Goal: Transaction & Acquisition: Purchase product/service

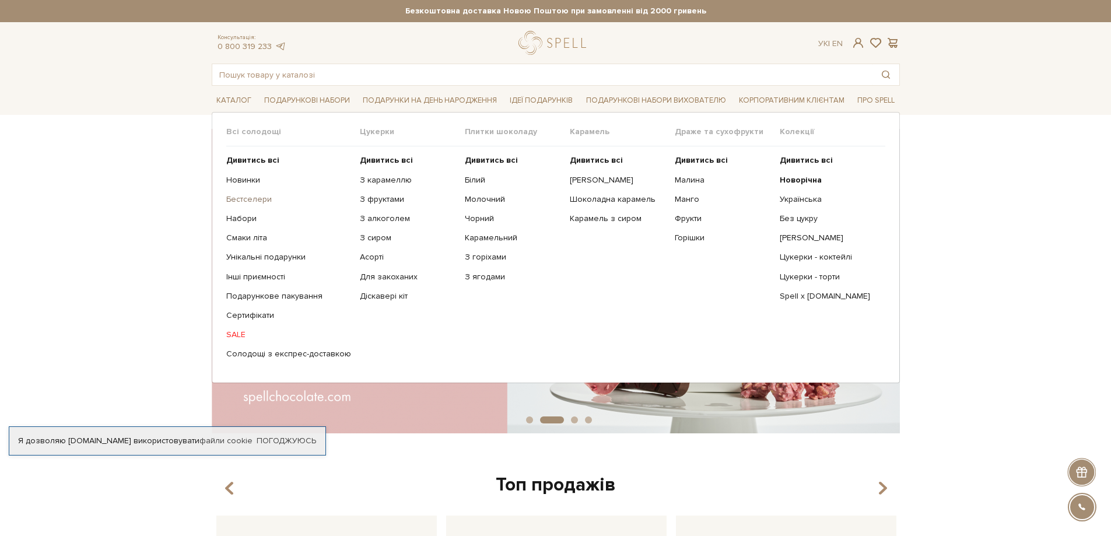
click at [241, 199] on link "Бестселери" at bounding box center [288, 199] width 125 height 11
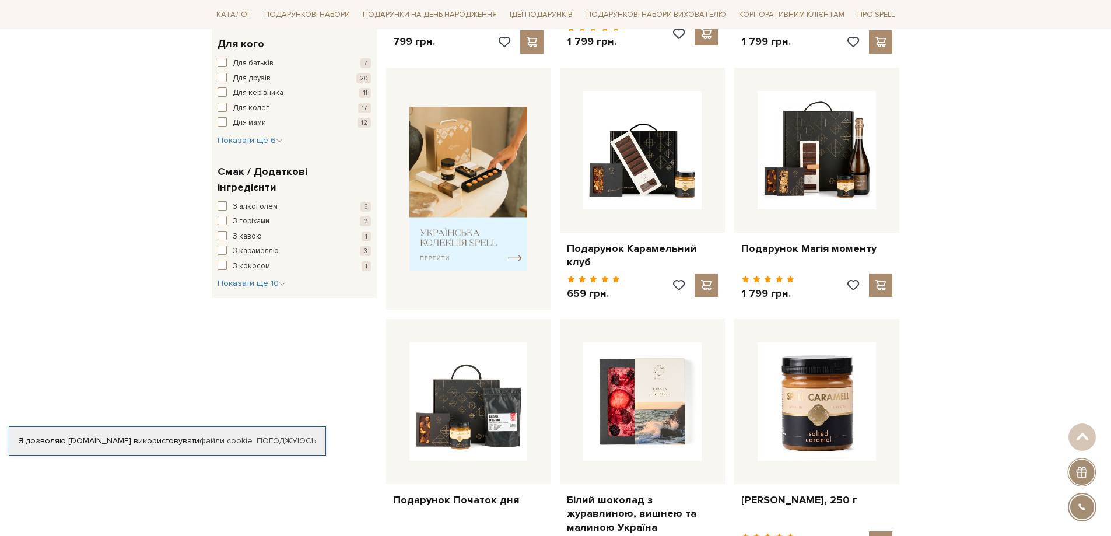
scroll to position [583, 0]
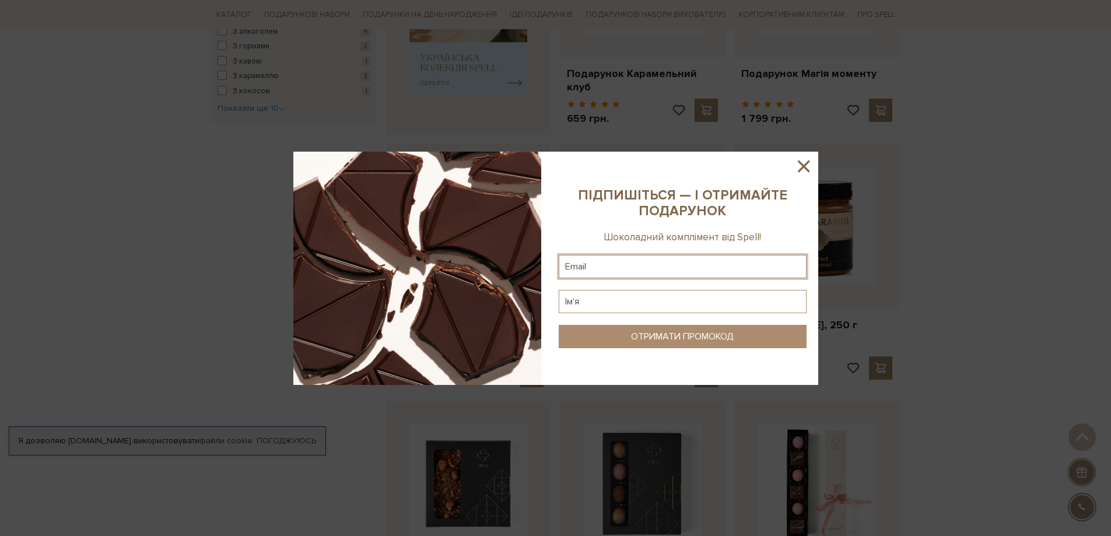
click at [704, 259] on input "text" at bounding box center [683, 266] width 248 height 23
type input "ldodonova@gmail.com"
click at [664, 301] on input "text" at bounding box center [683, 301] width 248 height 23
type input "J"
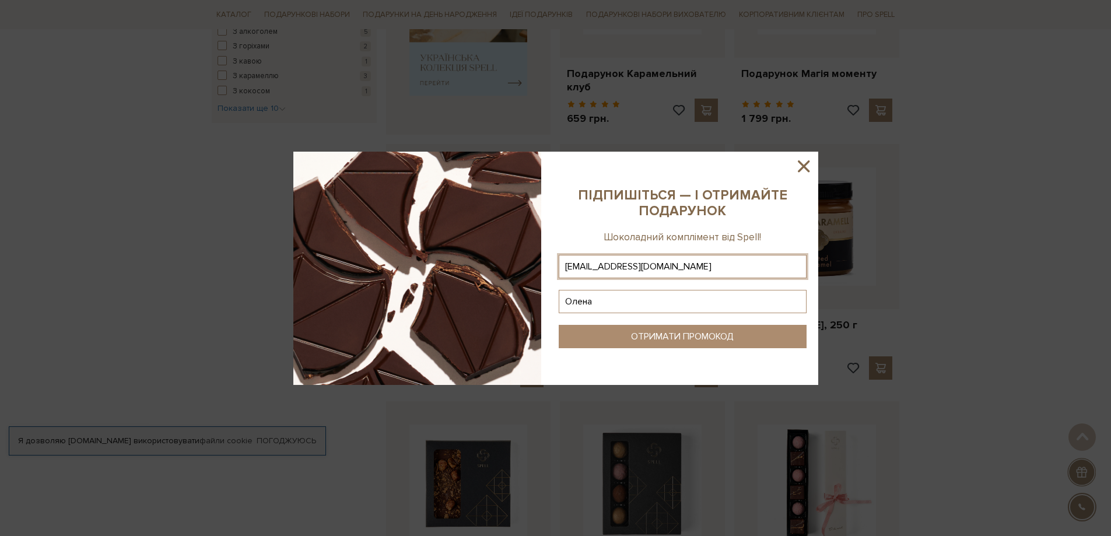
type input "Олена"
click at [662, 328] on button "ОТРИМАТИ ПРОМОКОД" at bounding box center [683, 336] width 248 height 23
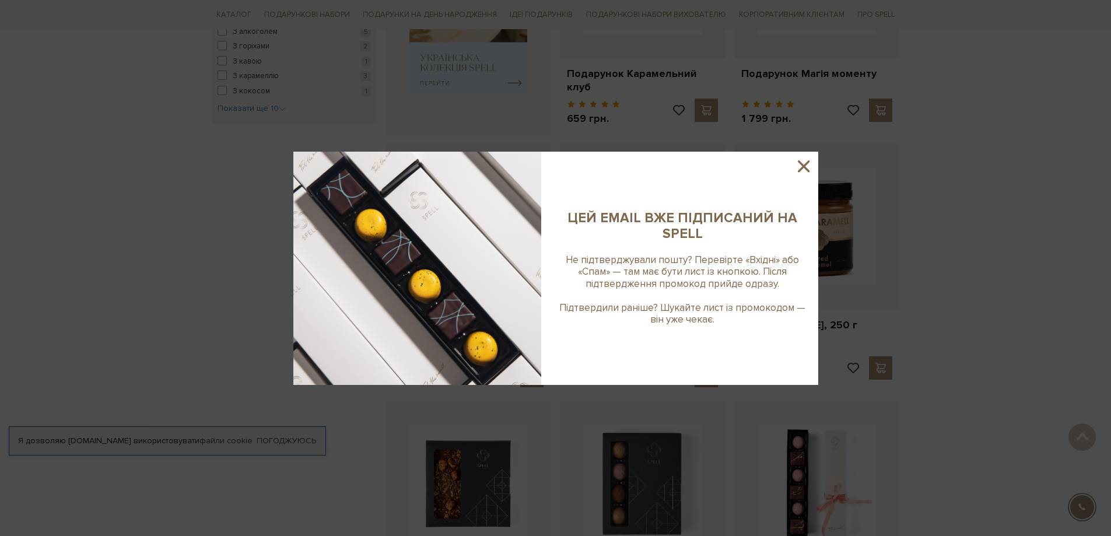
click at [796, 161] on icon at bounding box center [804, 166] width 20 height 20
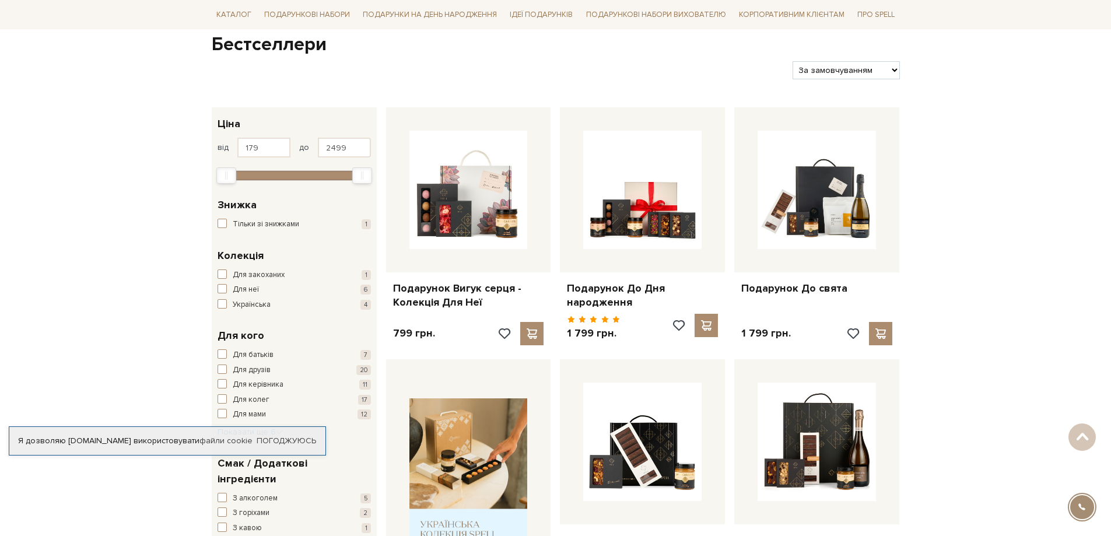
scroll to position [0, 0]
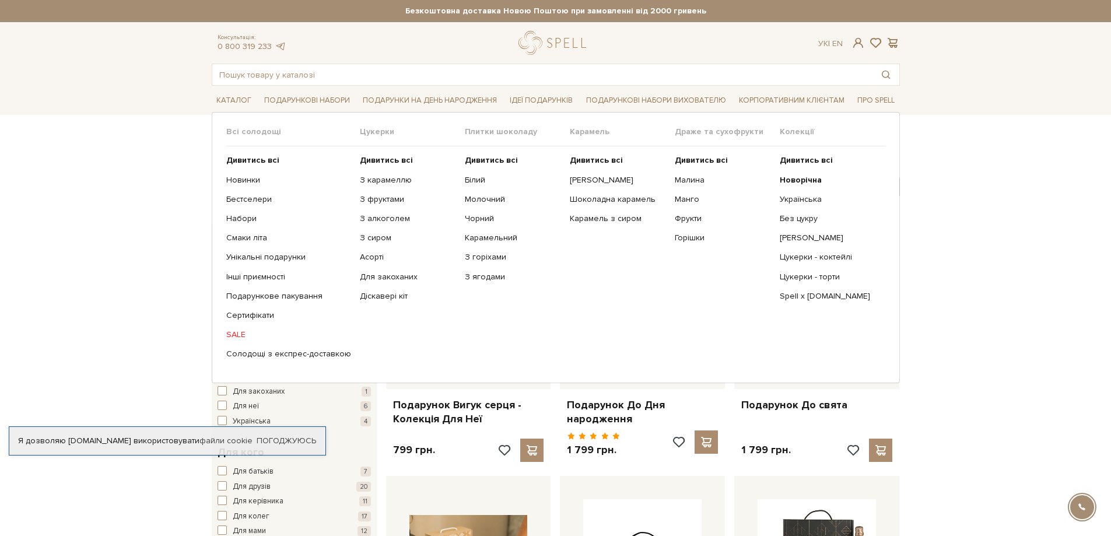
click at [231, 338] on link "SALE" at bounding box center [288, 335] width 125 height 11
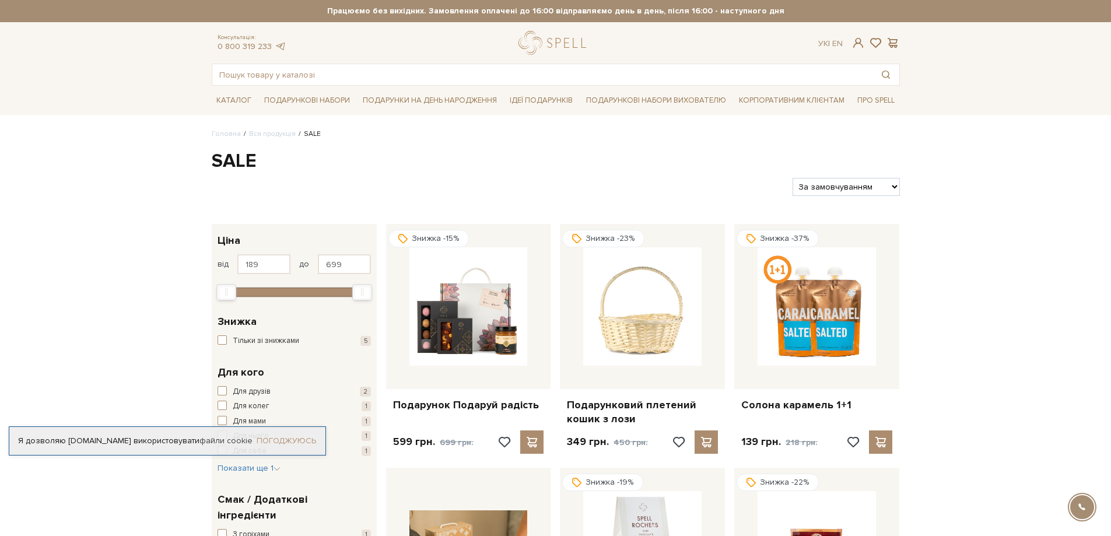
click at [299, 443] on link "Погоджуюсь" at bounding box center [287, 441] width 60 height 11
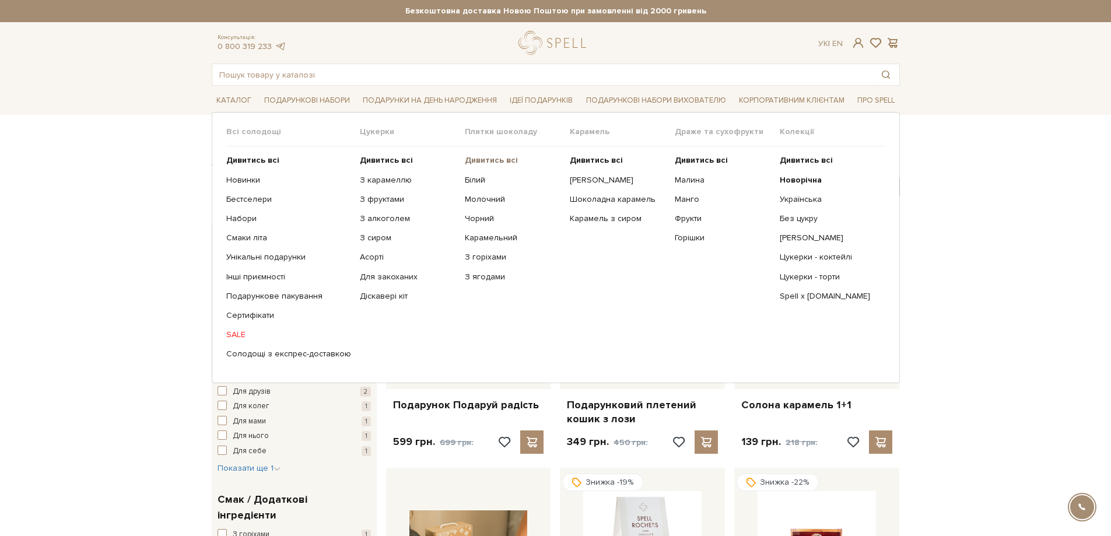
click at [494, 162] on b "Дивитись всі" at bounding box center [491, 160] width 53 height 10
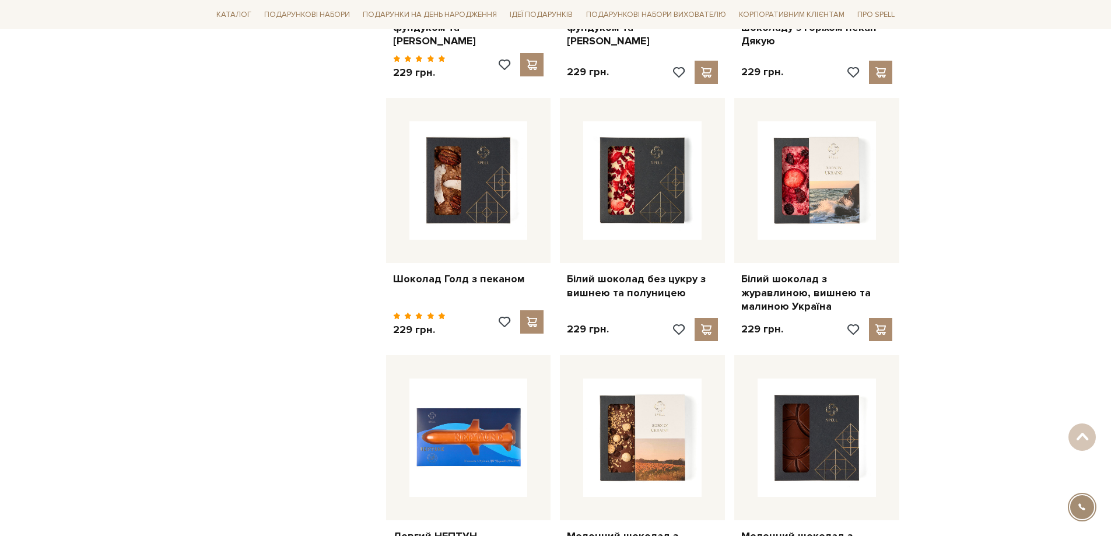
scroll to position [1167, 0]
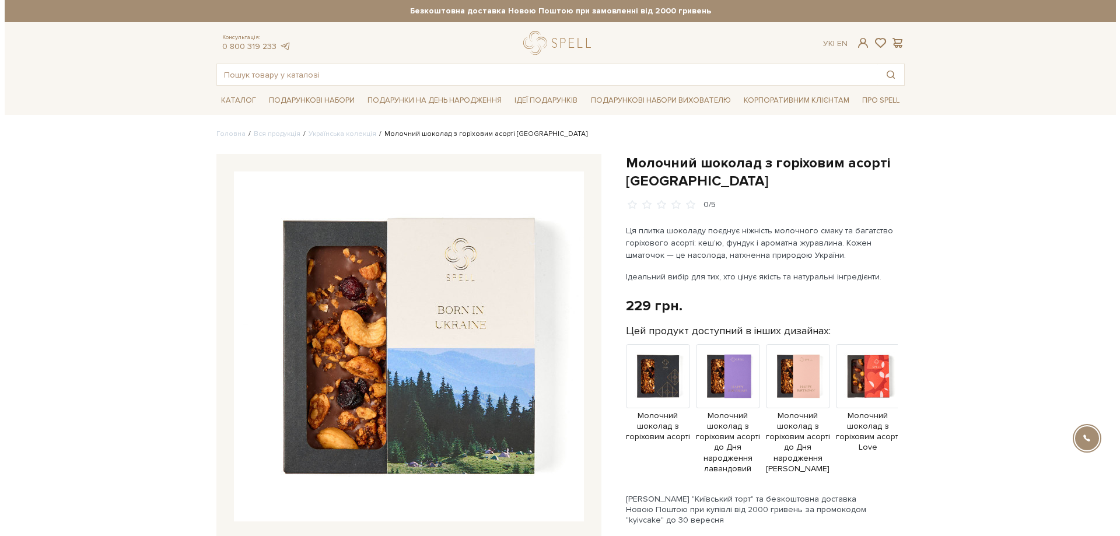
scroll to position [117, 0]
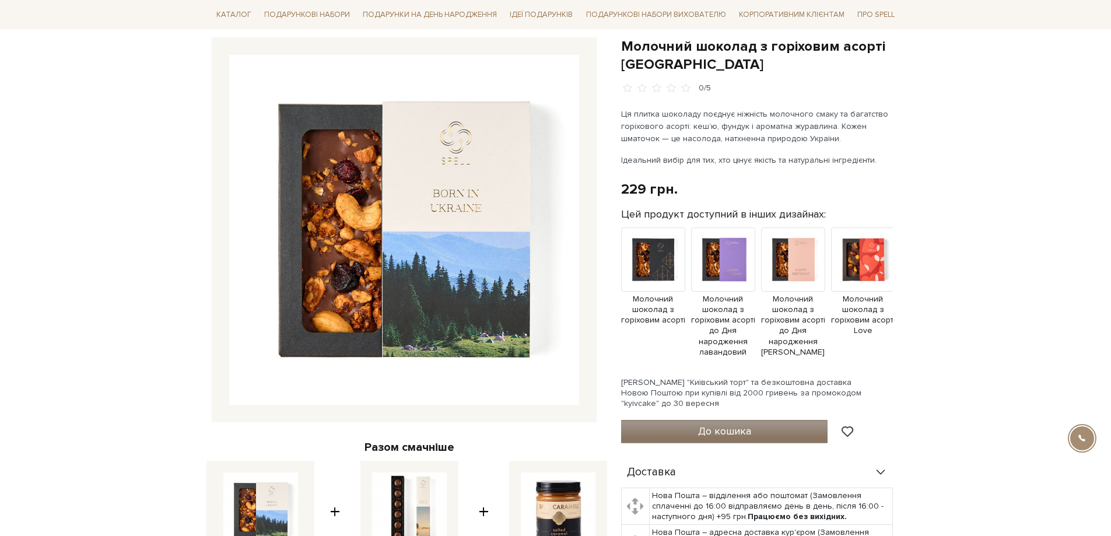
click at [740, 435] on span "До кошика" at bounding box center [724, 431] width 53 height 13
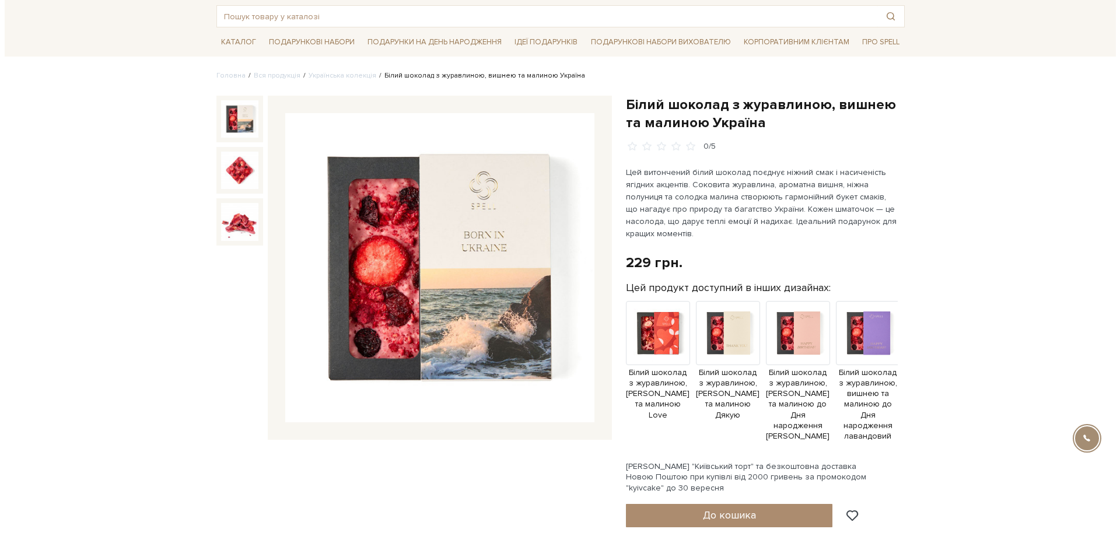
scroll to position [117, 0]
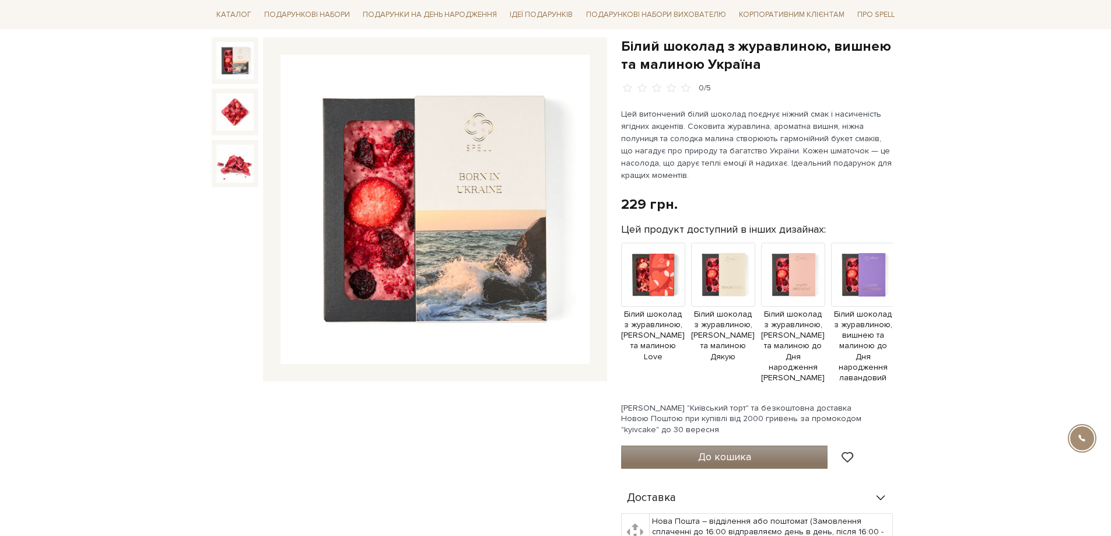
click at [704, 453] on span "До кошика" at bounding box center [724, 456] width 53 height 13
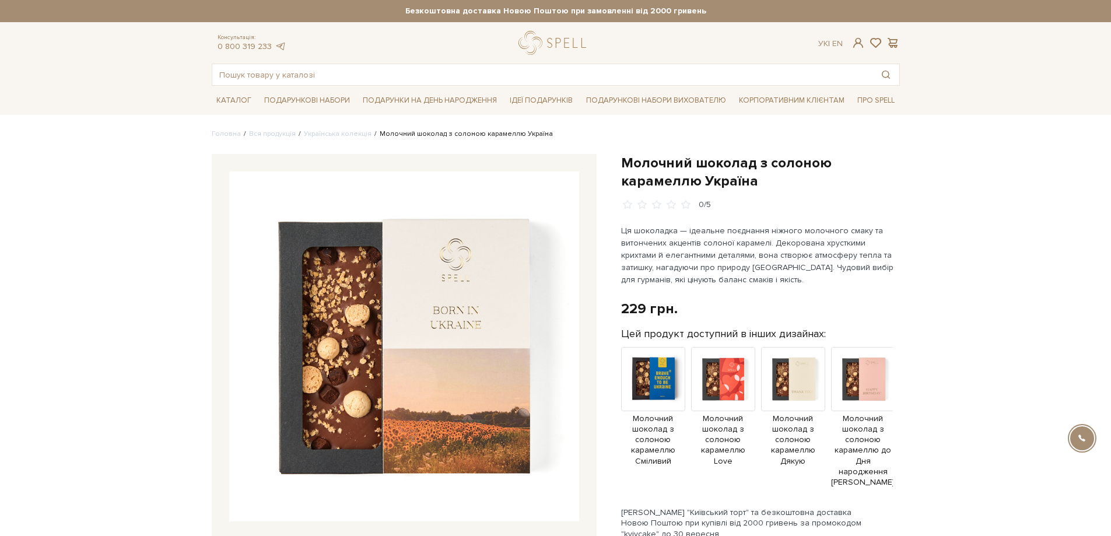
scroll to position [117, 0]
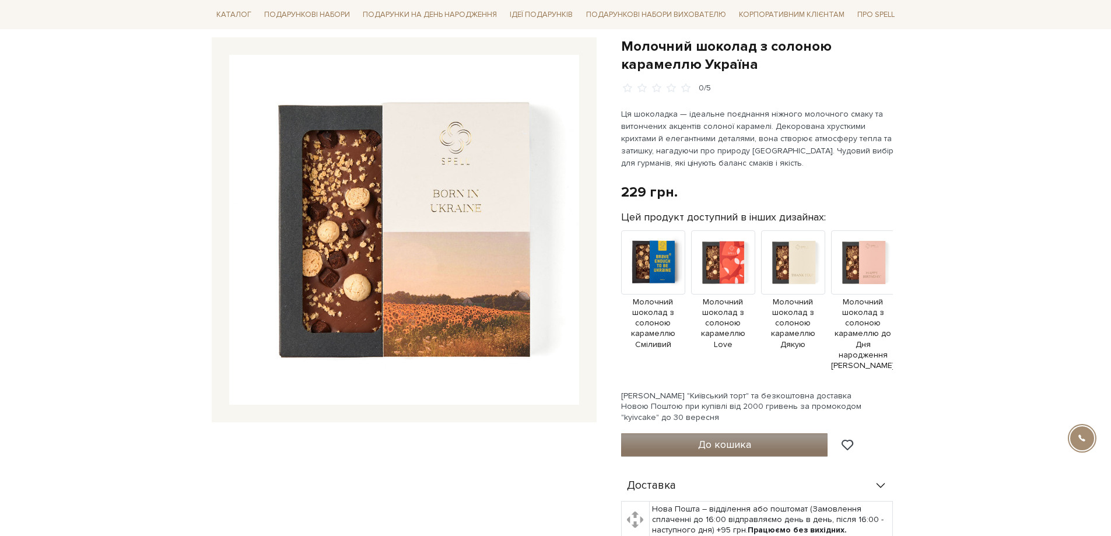
click at [717, 440] on span "До кошика" at bounding box center [724, 444] width 53 height 13
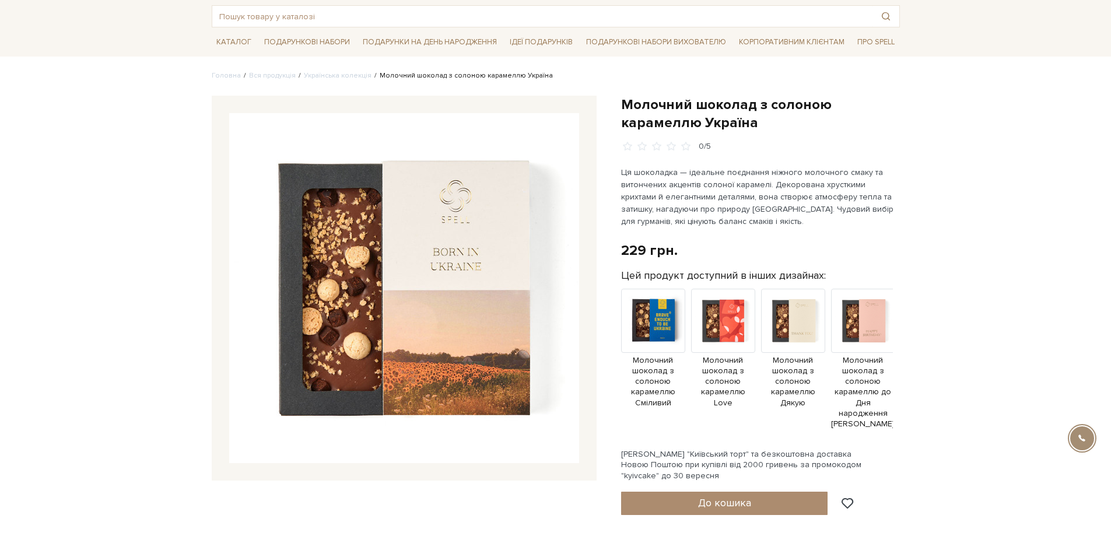
scroll to position [0, 0]
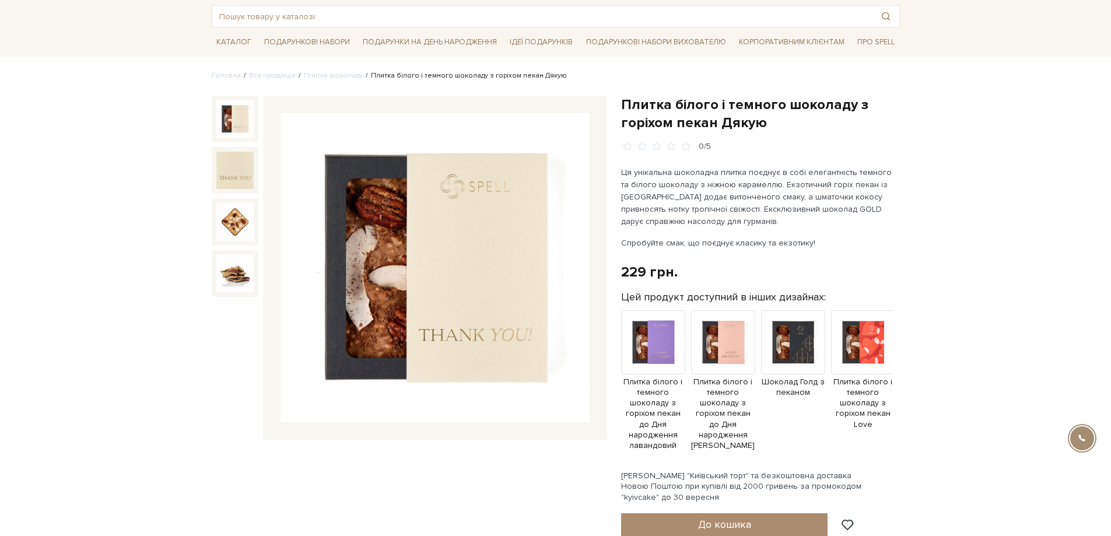
scroll to position [117, 0]
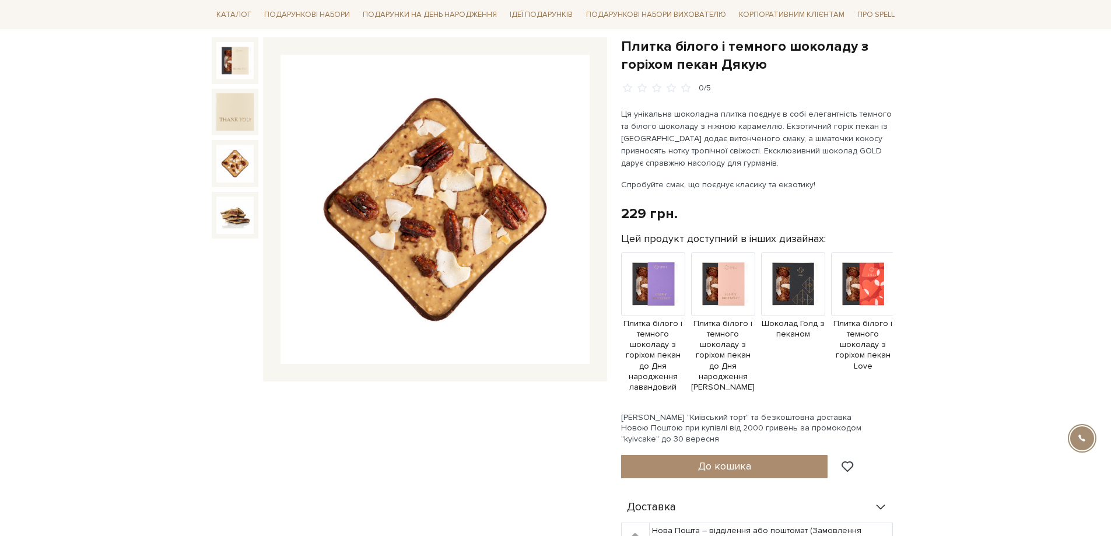
click at [230, 174] on img at bounding box center [234, 163] width 37 height 37
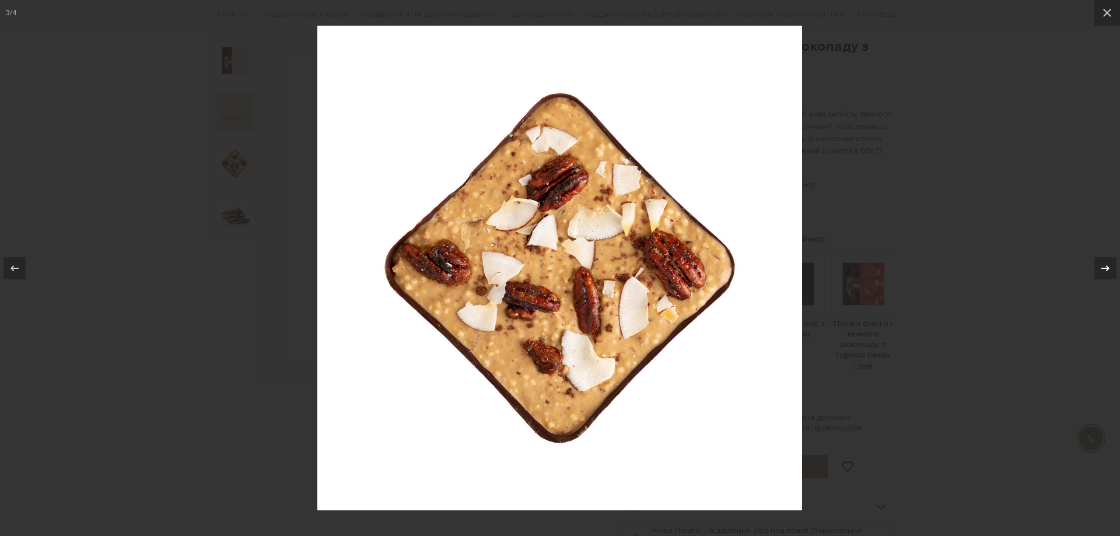
click at [1093, 269] on button at bounding box center [1099, 268] width 41 height 58
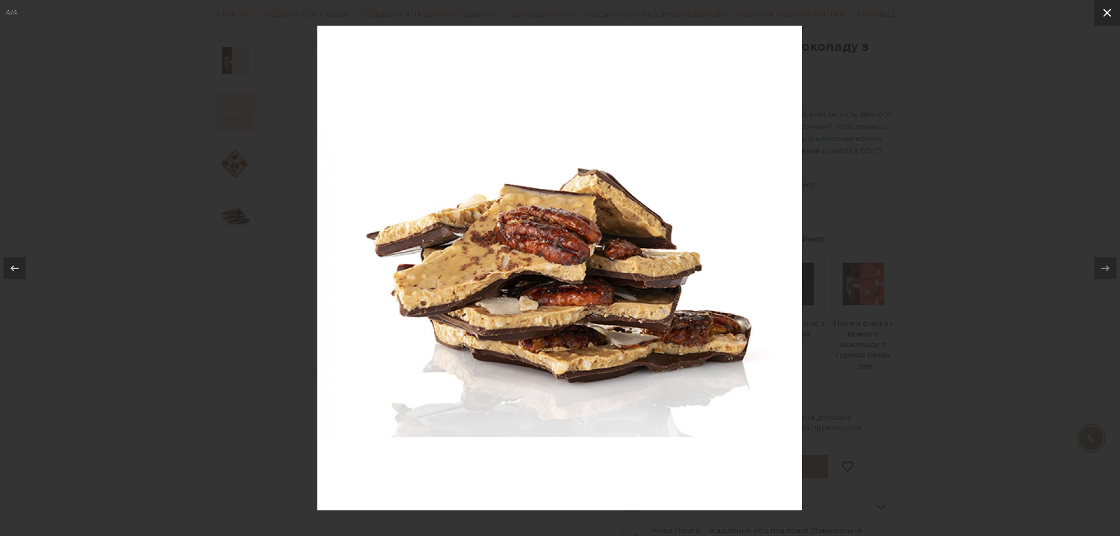
click at [1111, 18] on icon at bounding box center [1107, 13] width 14 height 14
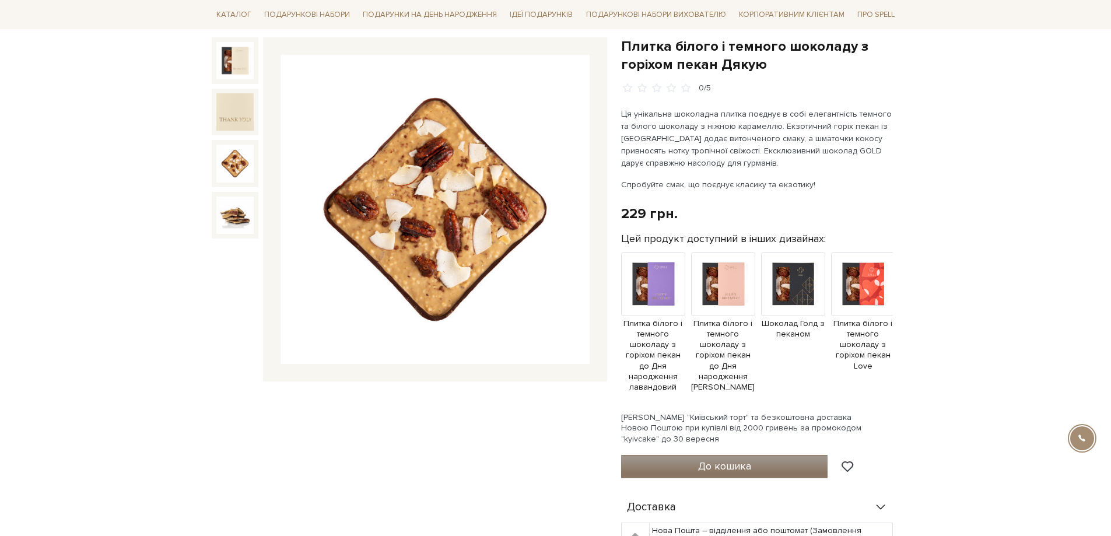
click at [694, 464] on button "До кошика" at bounding box center [724, 466] width 207 height 23
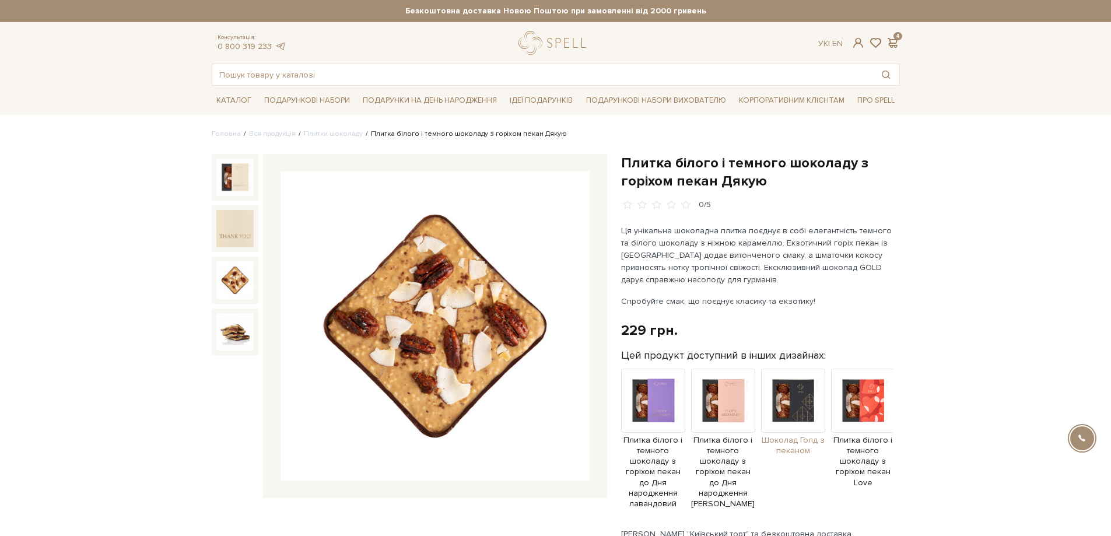
click at [797, 404] on img at bounding box center [793, 401] width 64 height 64
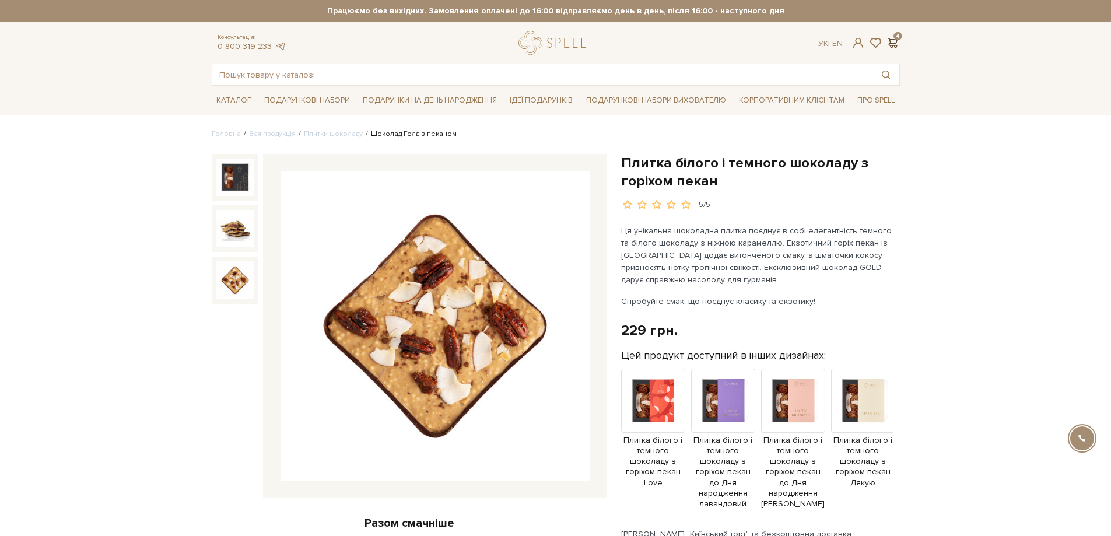
click at [899, 44] on span at bounding box center [893, 43] width 14 height 12
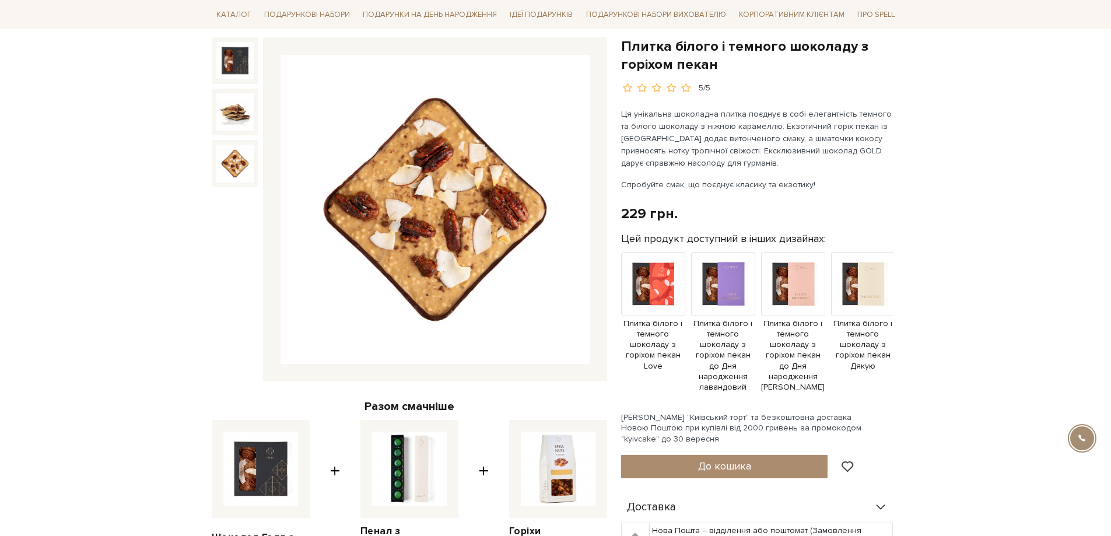
scroll to position [408, 0]
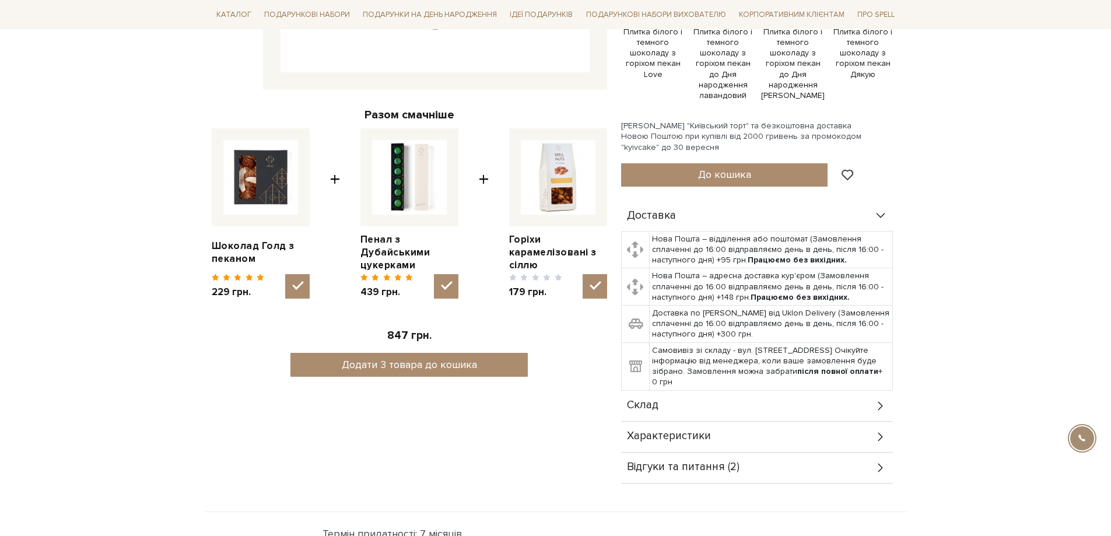
click at [568, 193] on img at bounding box center [558, 177] width 75 height 75
click at [583, 274] on input "checkbox" at bounding box center [595, 286] width 25 height 25
click at [552, 196] on img at bounding box center [558, 177] width 75 height 75
click at [583, 274] on input "checkbox" at bounding box center [595, 286] width 25 height 25
click at [553, 196] on img at bounding box center [558, 177] width 75 height 75
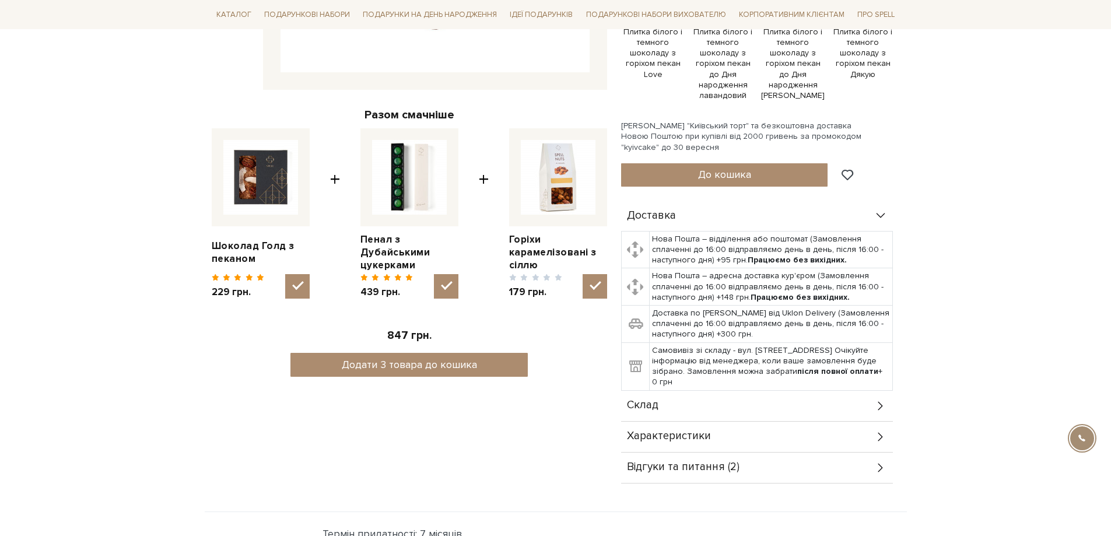
click at [583, 274] on input "checkbox" at bounding box center [595, 286] width 25 height 25
click at [553, 196] on img at bounding box center [558, 177] width 75 height 75
click at [583, 274] on input "checkbox" at bounding box center [595, 286] width 25 height 25
click at [553, 196] on img at bounding box center [558, 177] width 75 height 75
click at [583, 274] on input "checkbox" at bounding box center [595, 286] width 25 height 25
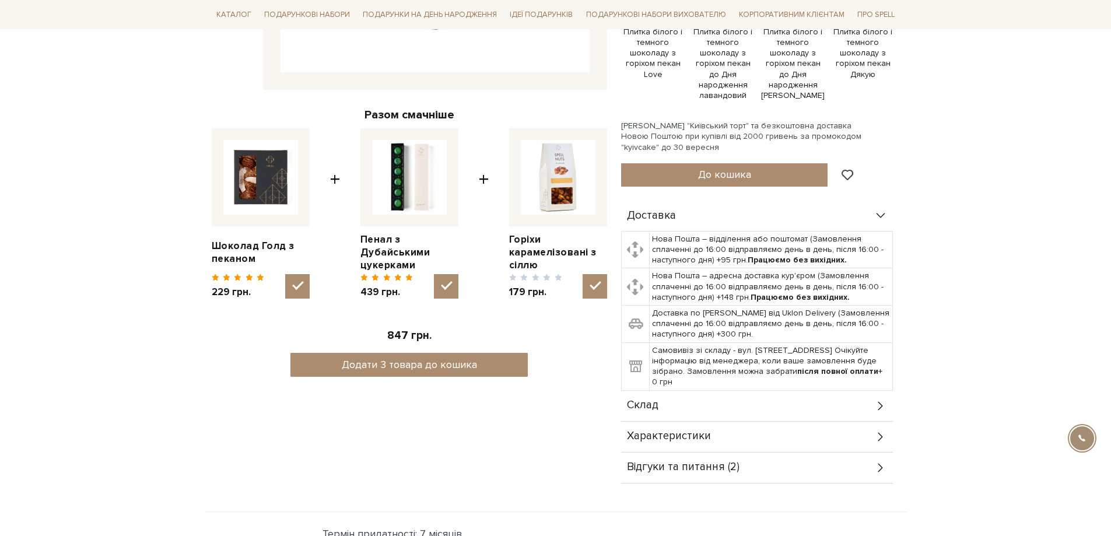
checkbox input "false"
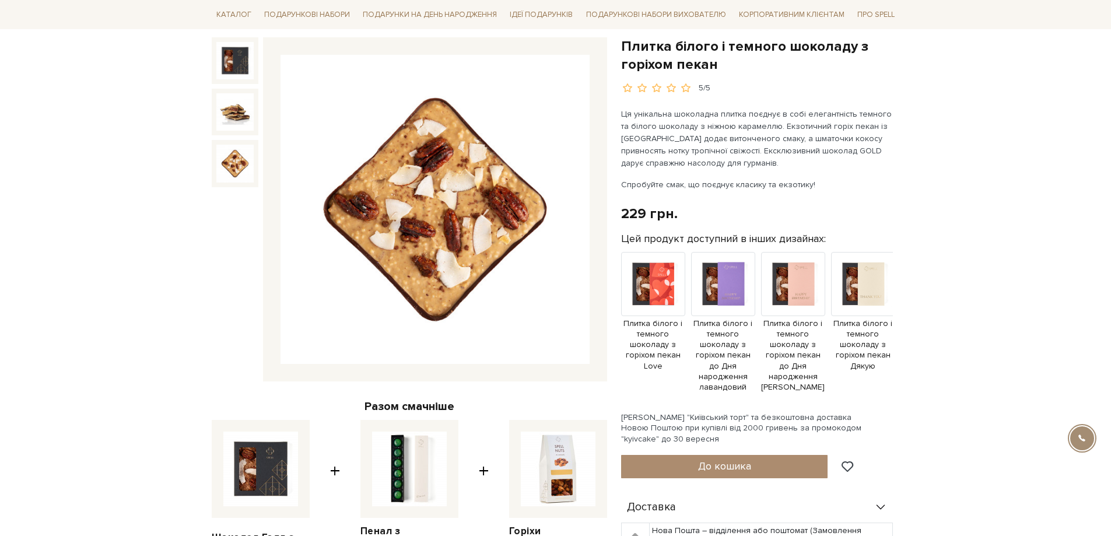
scroll to position [0, 0]
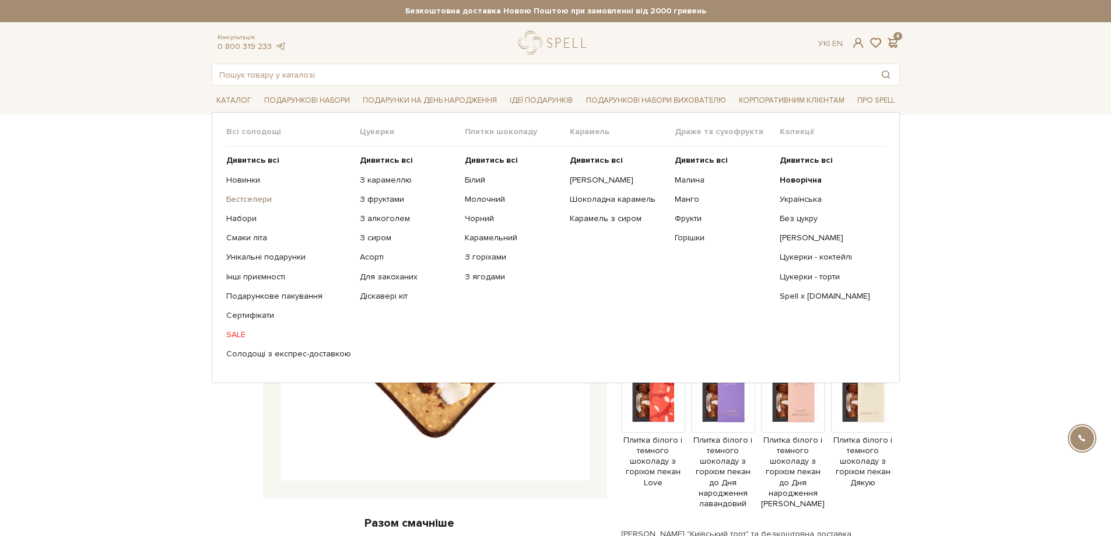
click at [260, 197] on link "Бестселери" at bounding box center [288, 199] width 125 height 11
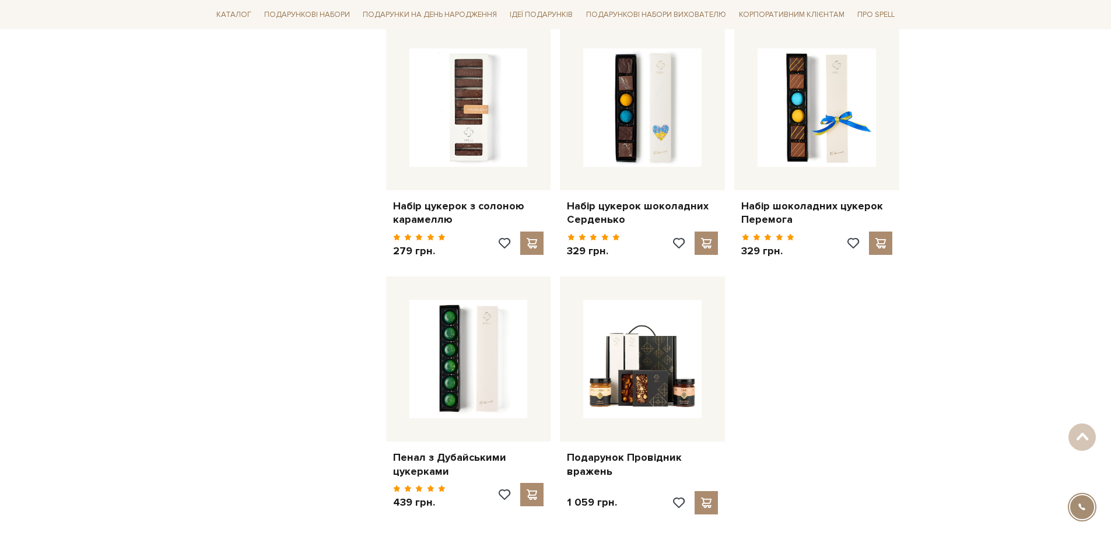
scroll to position [992, 0]
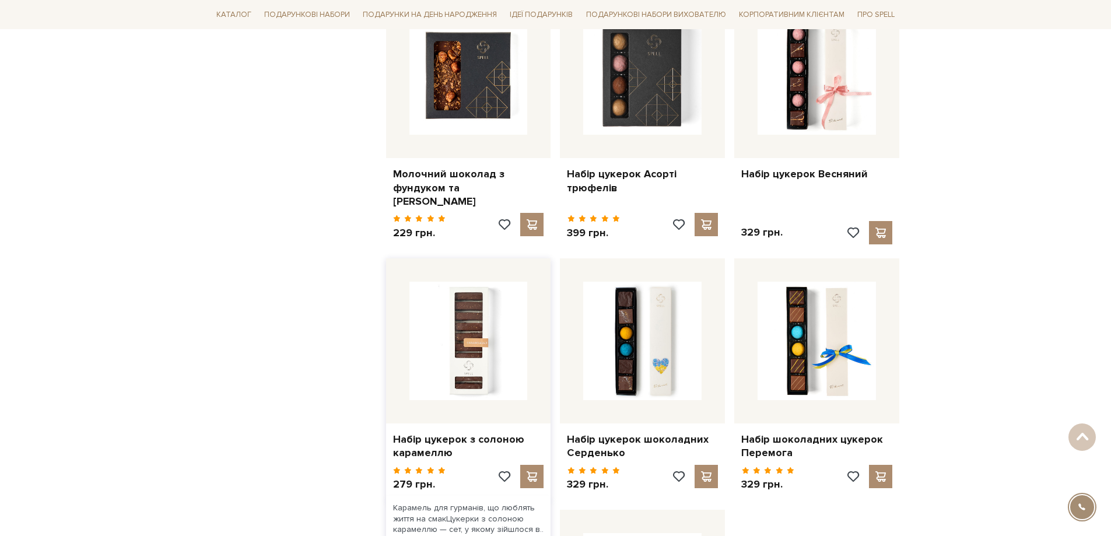
click at [470, 397] on div at bounding box center [468, 340] width 165 height 165
click at [420, 433] on link "Набір цукерок з солоною карамеллю" at bounding box center [468, 446] width 151 height 27
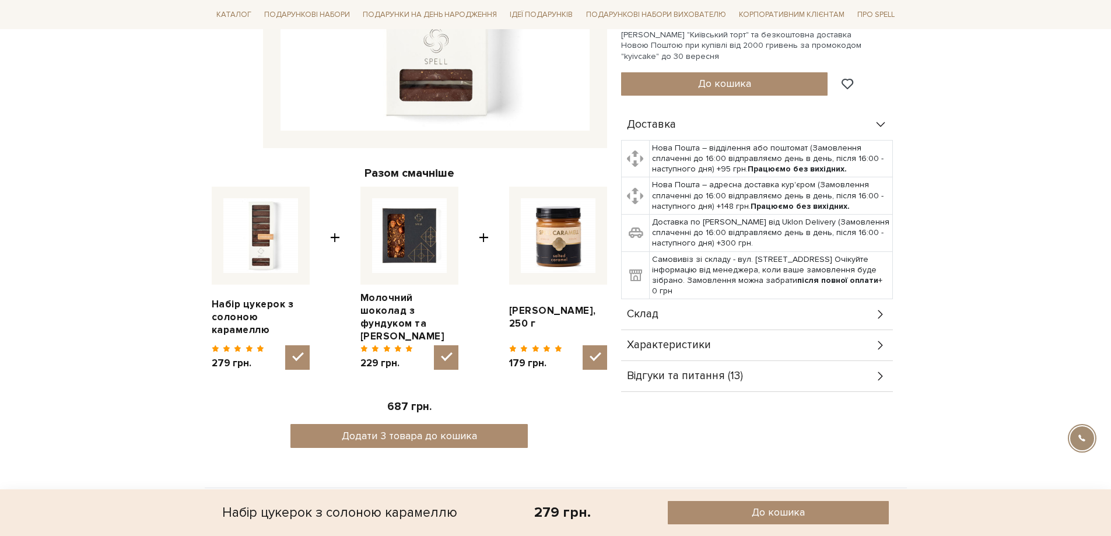
scroll to position [467, 0]
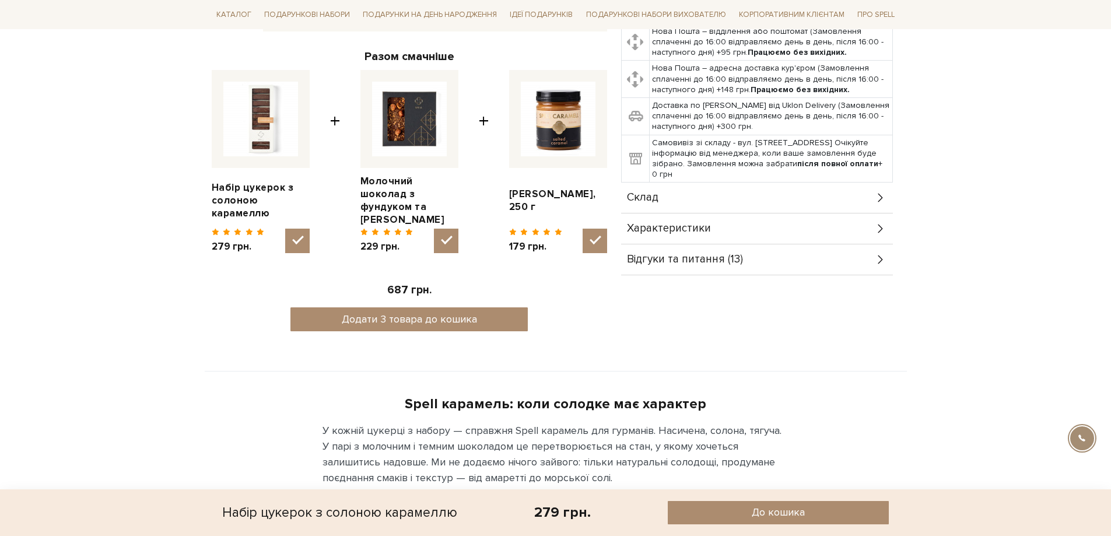
click at [729, 201] on div "Склад" at bounding box center [757, 198] width 272 height 30
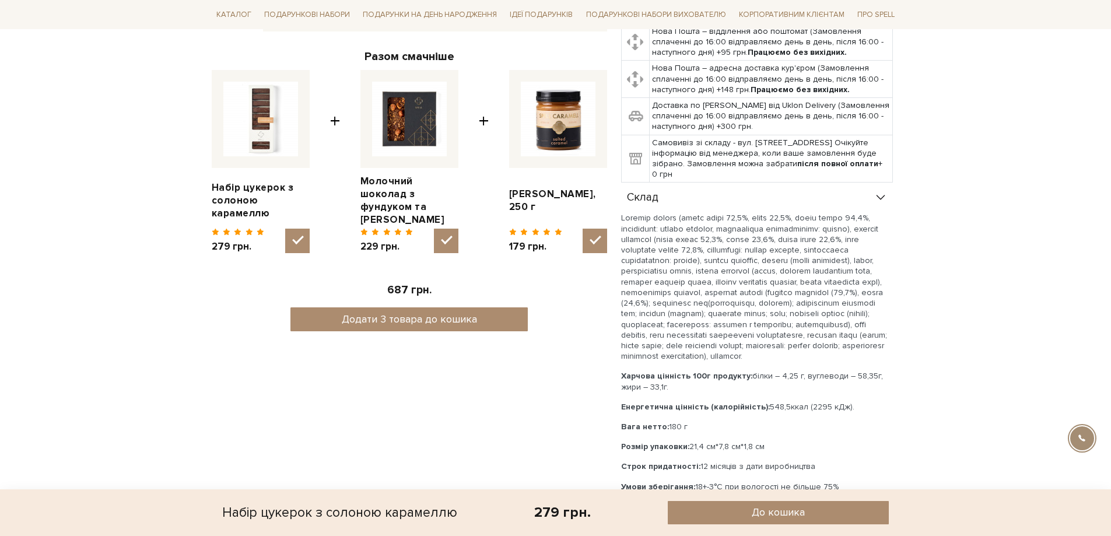
click at [729, 201] on div "Склад" at bounding box center [757, 198] width 272 height 30
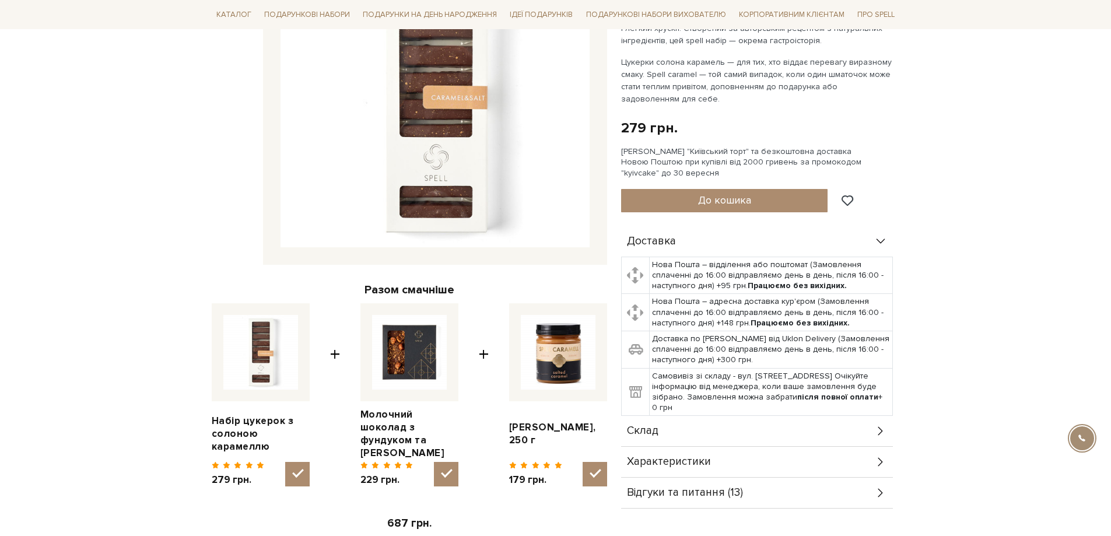
scroll to position [58, 0]
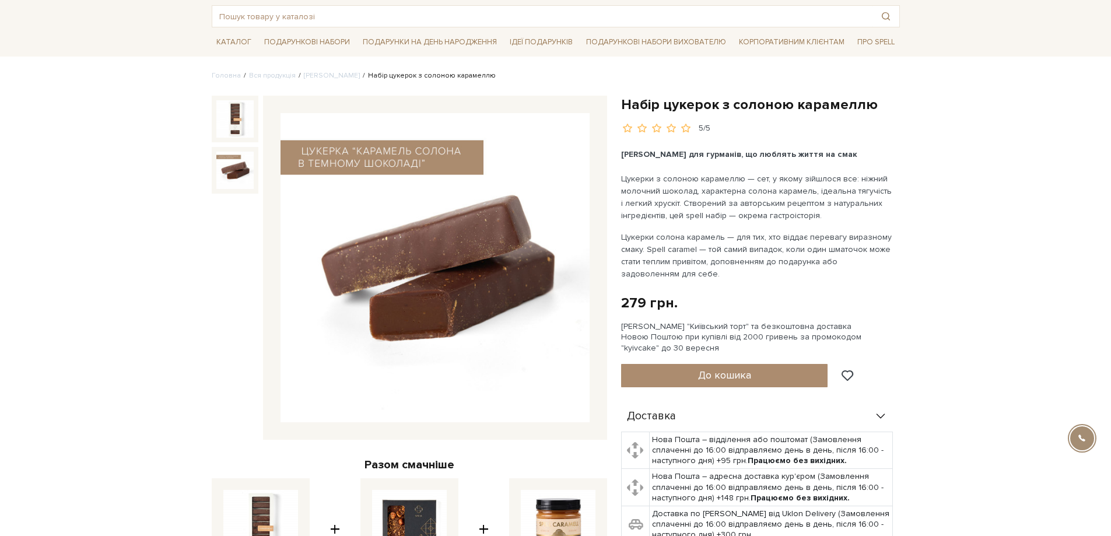
click at [240, 183] on img at bounding box center [234, 170] width 37 height 37
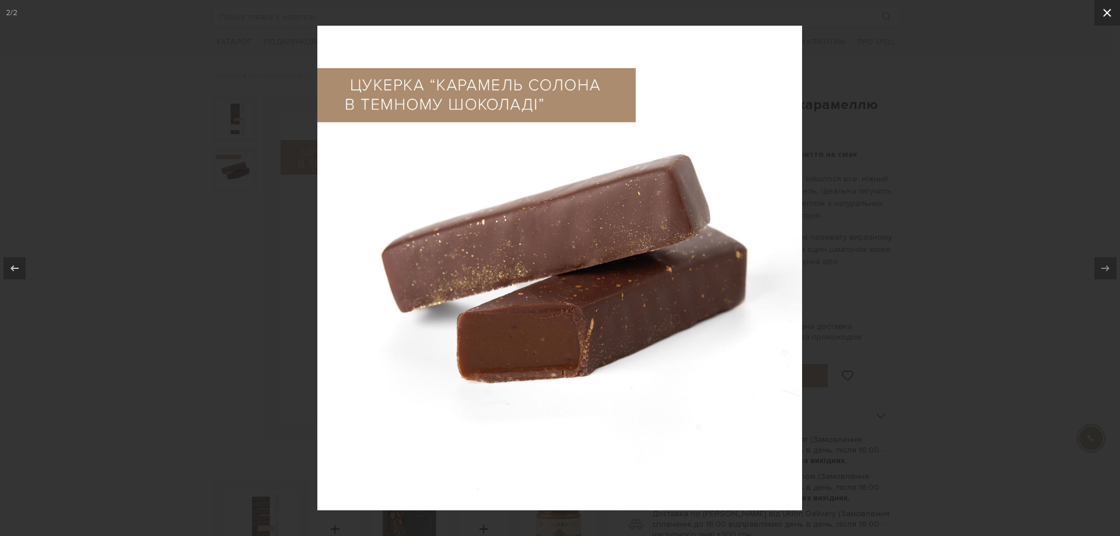
click at [1107, 11] on icon at bounding box center [1107, 13] width 14 height 14
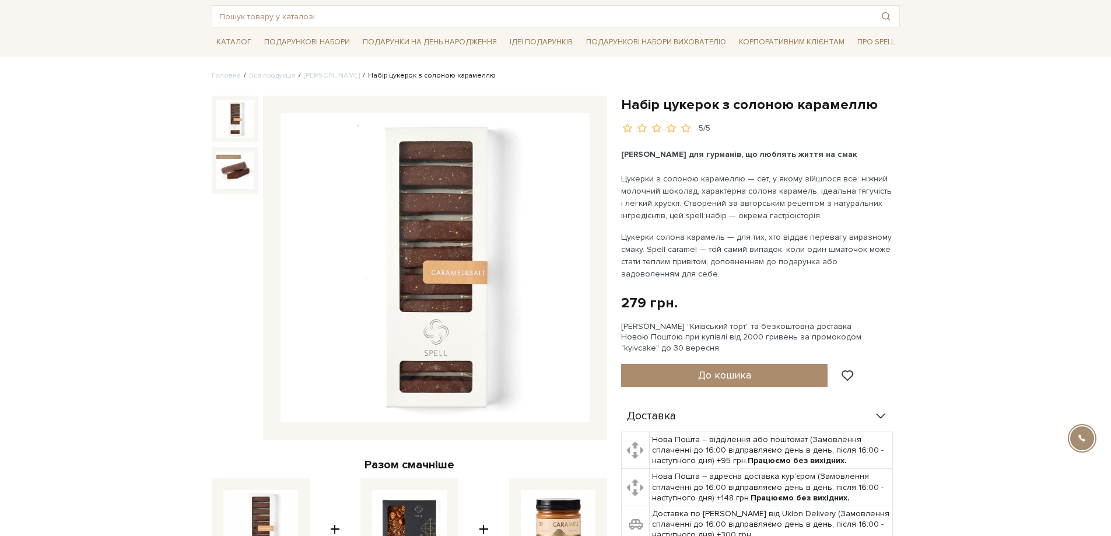
click at [243, 120] on img at bounding box center [234, 118] width 37 height 37
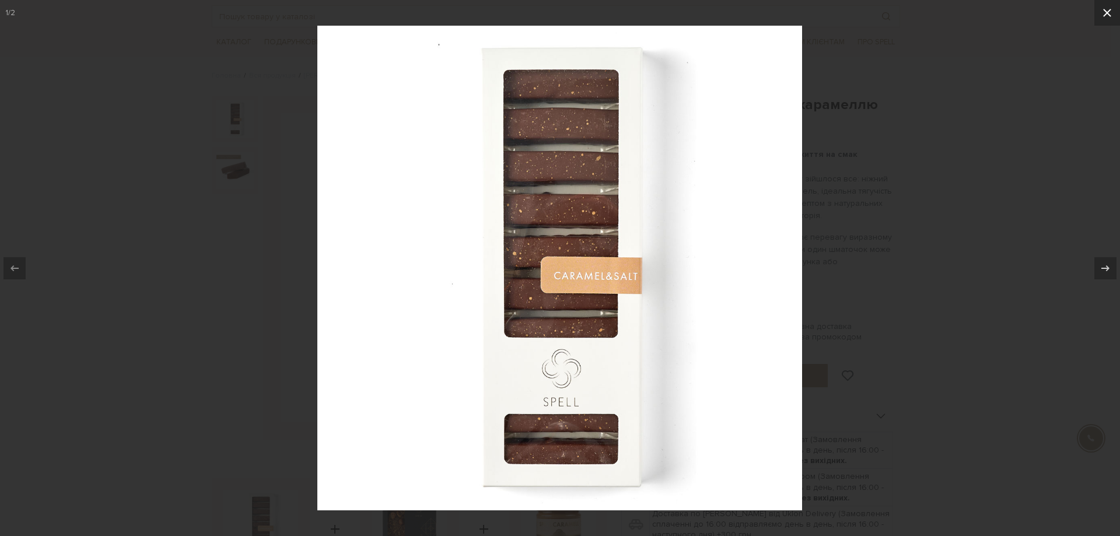
click at [1108, 13] on icon at bounding box center [1107, 13] width 8 height 8
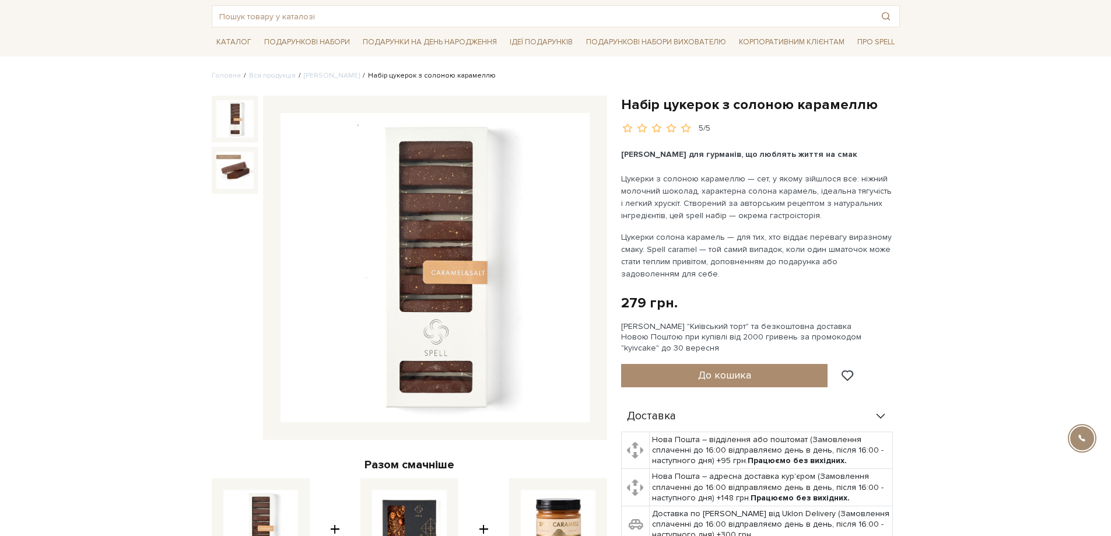
click at [246, 124] on img at bounding box center [234, 118] width 37 height 37
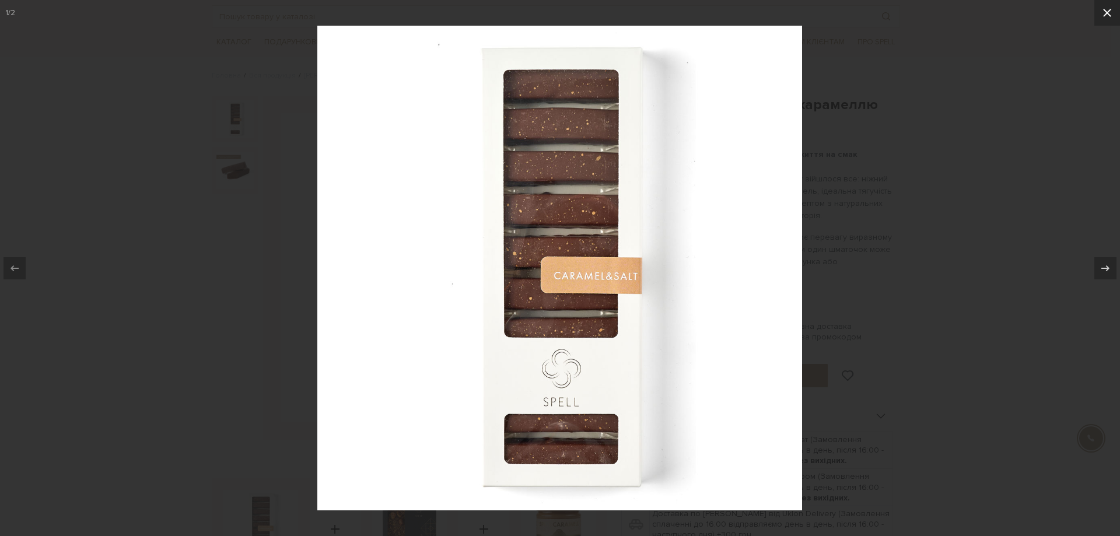
click at [1111, 11] on icon at bounding box center [1107, 13] width 14 height 14
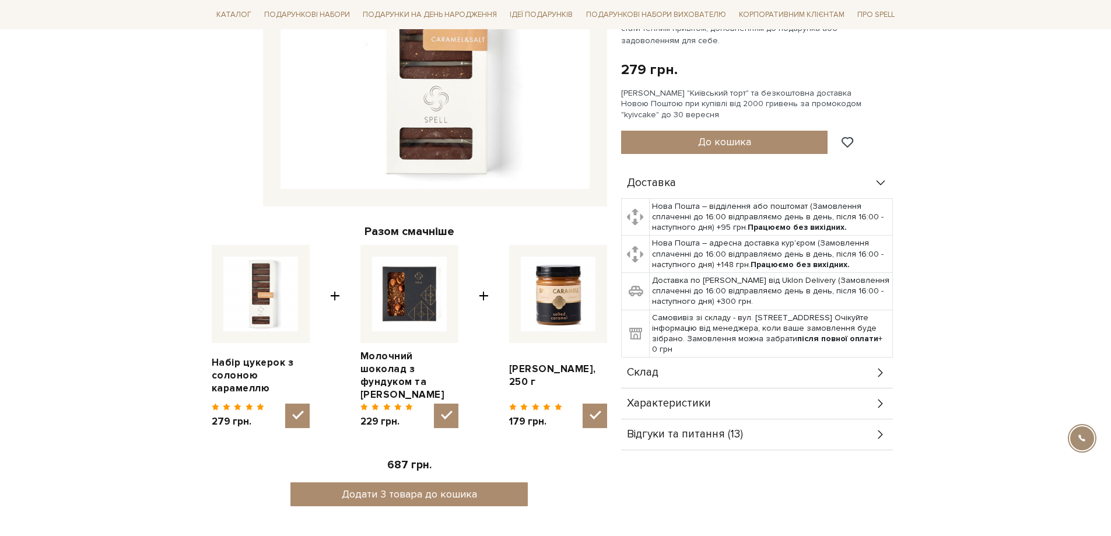
scroll to position [467, 0]
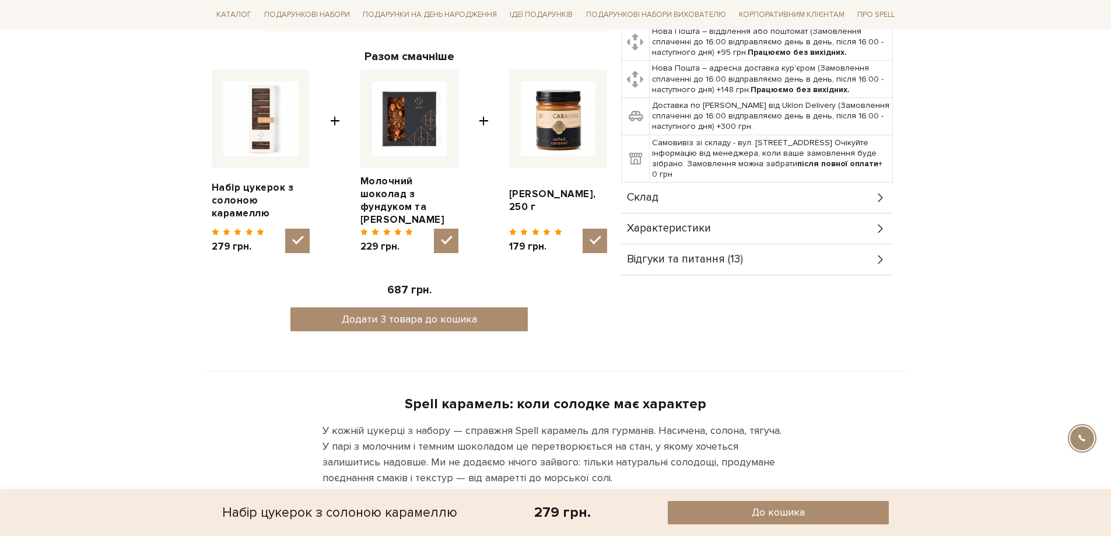
click at [844, 250] on div "Відгуки та питання (13)" at bounding box center [757, 259] width 272 height 30
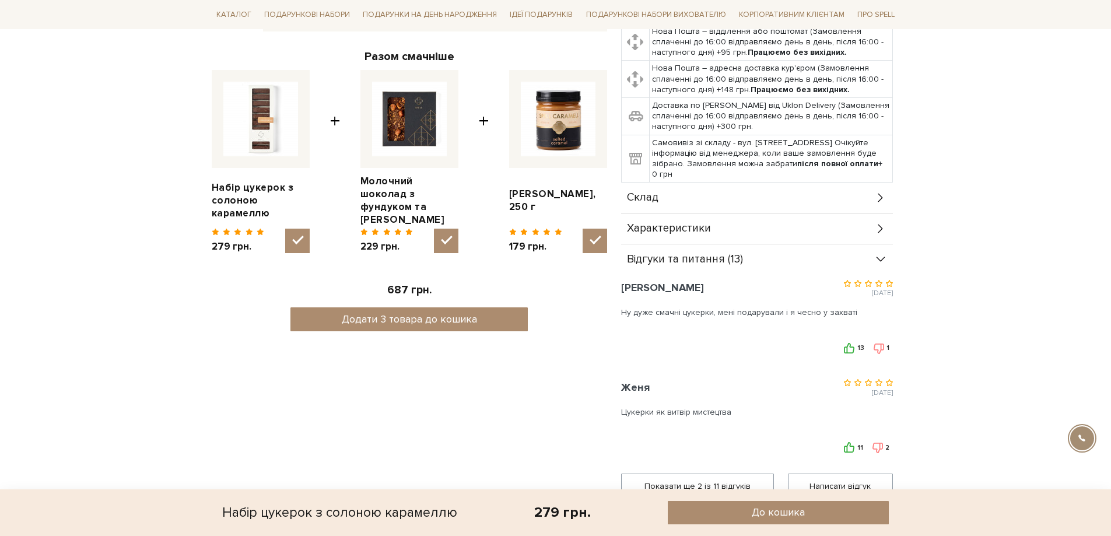
scroll to position [642, 0]
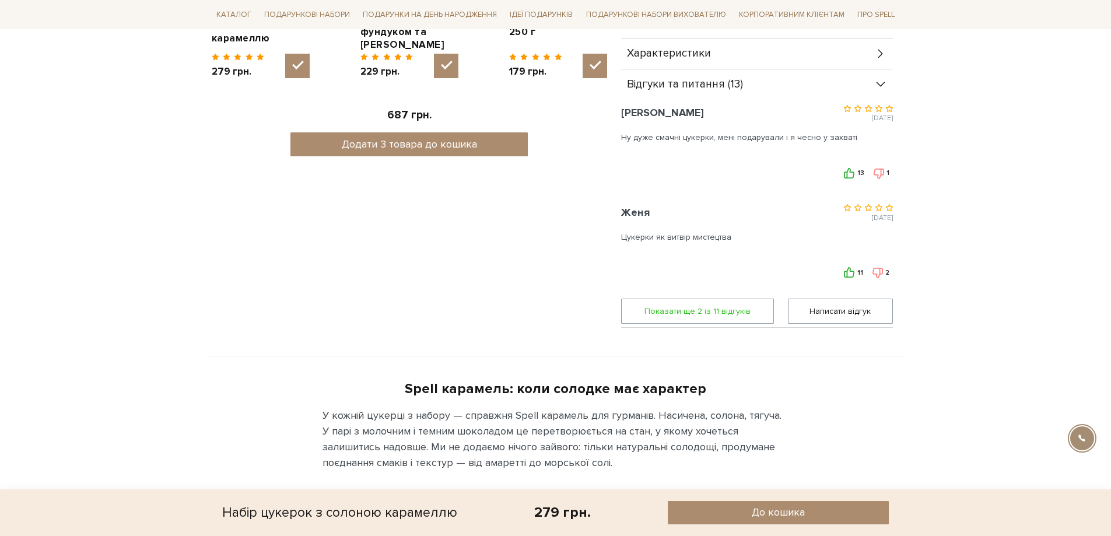
click at [682, 312] on span "Показати ще 2 iз 11 вiдгукiв" at bounding box center [698, 311] width 138 height 24
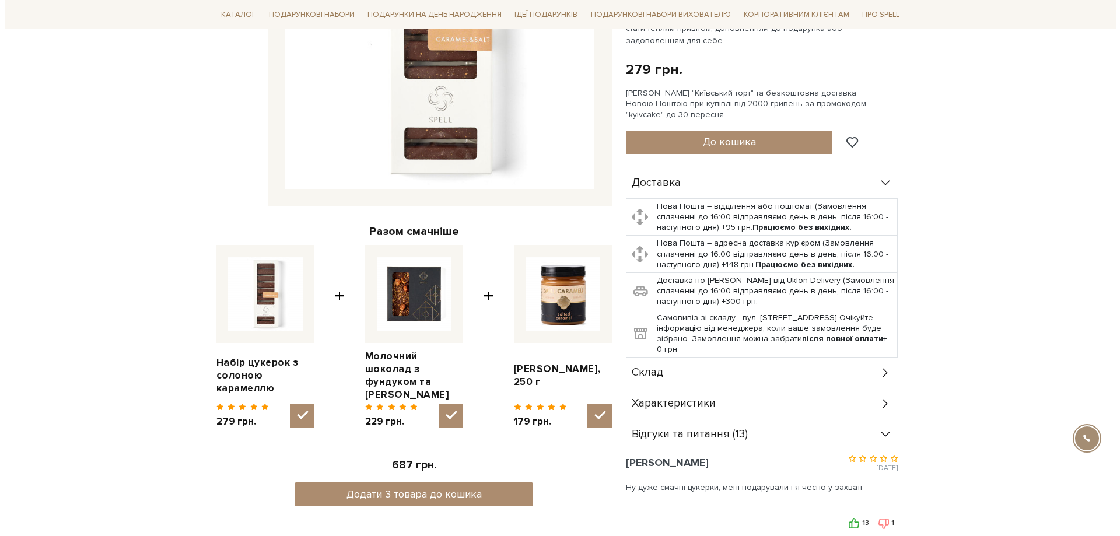
scroll to position [0, 0]
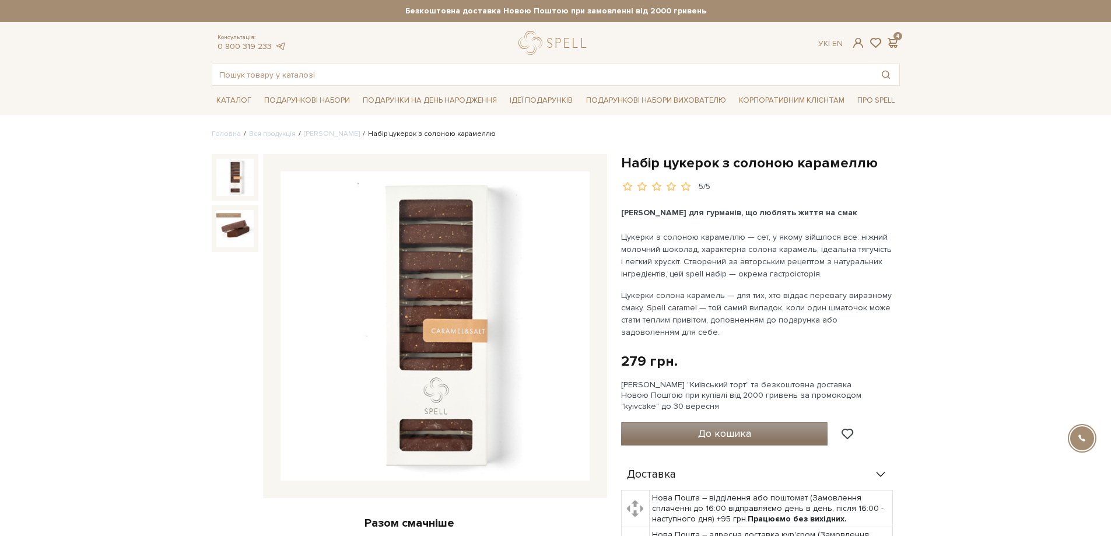
click at [692, 438] on button "До кошика" at bounding box center [724, 433] width 207 height 23
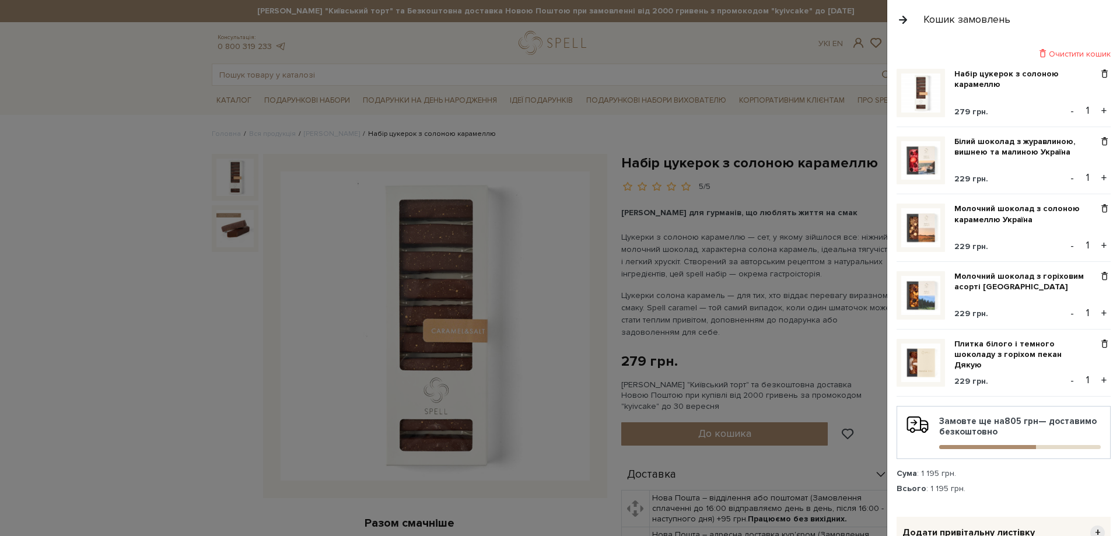
click at [982, 21] on div "Кошик замовлень" at bounding box center [966, 19] width 87 height 13
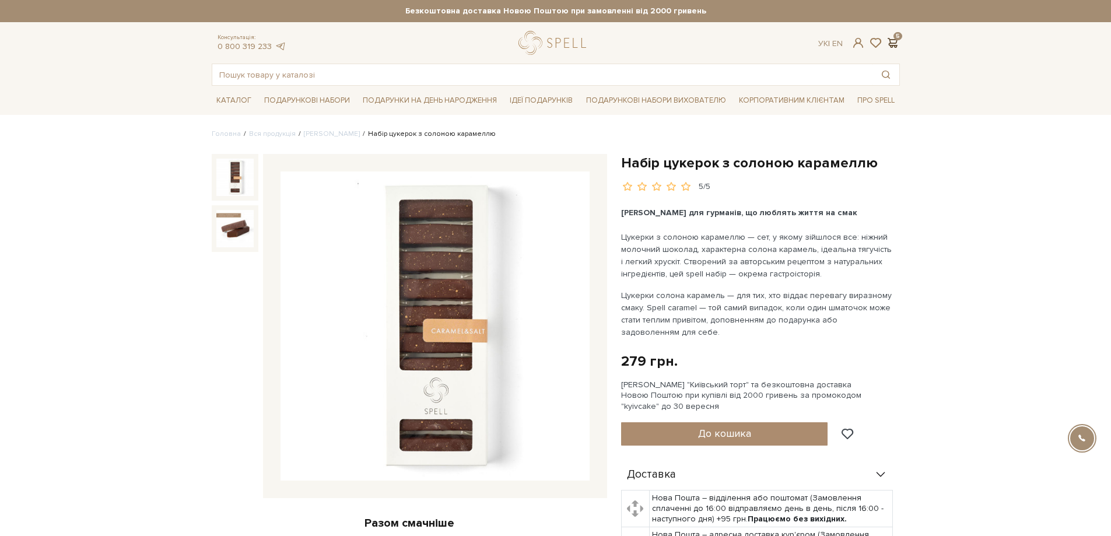
click at [893, 41] on span at bounding box center [893, 43] width 14 height 12
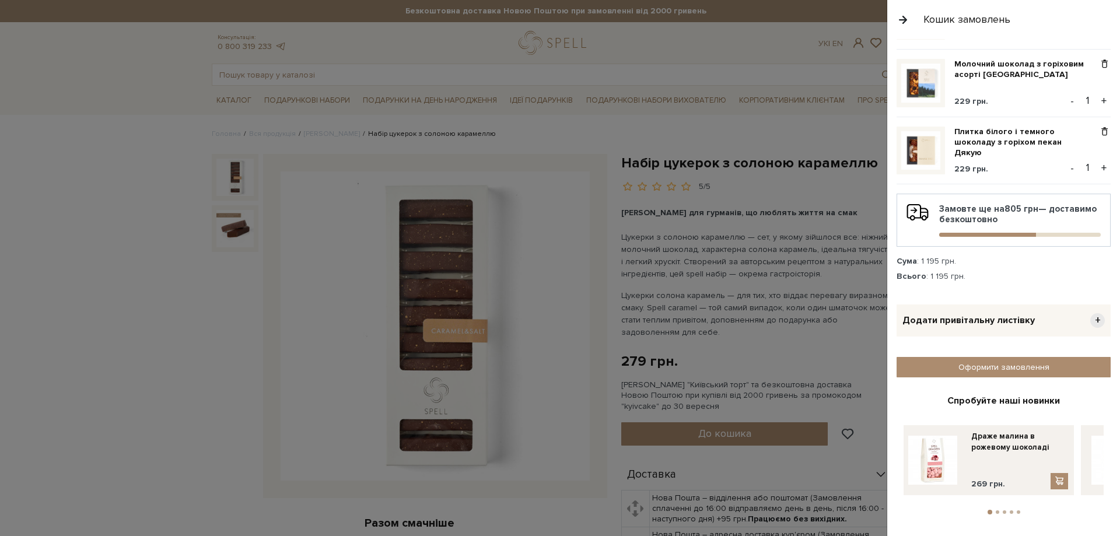
click at [996, 373] on div "Очистити кошик Набір цукерок з солоною карамеллю 279 грн. - 1 + Білий шоколад з…" at bounding box center [1004, 175] width 214 height 679
click at [995, 365] on link "Оформити замовлення" at bounding box center [1004, 367] width 214 height 20
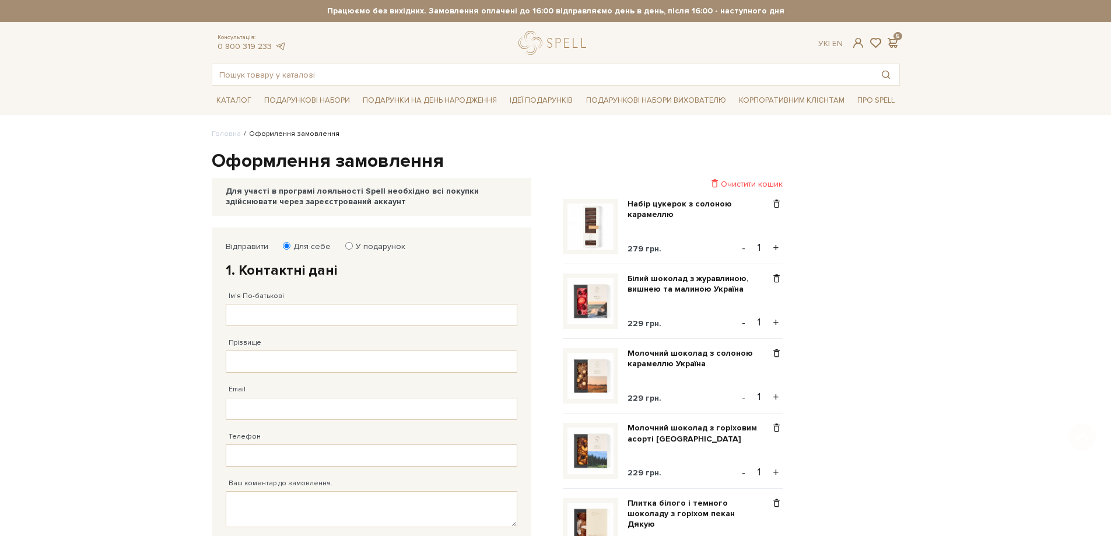
scroll to position [292, 0]
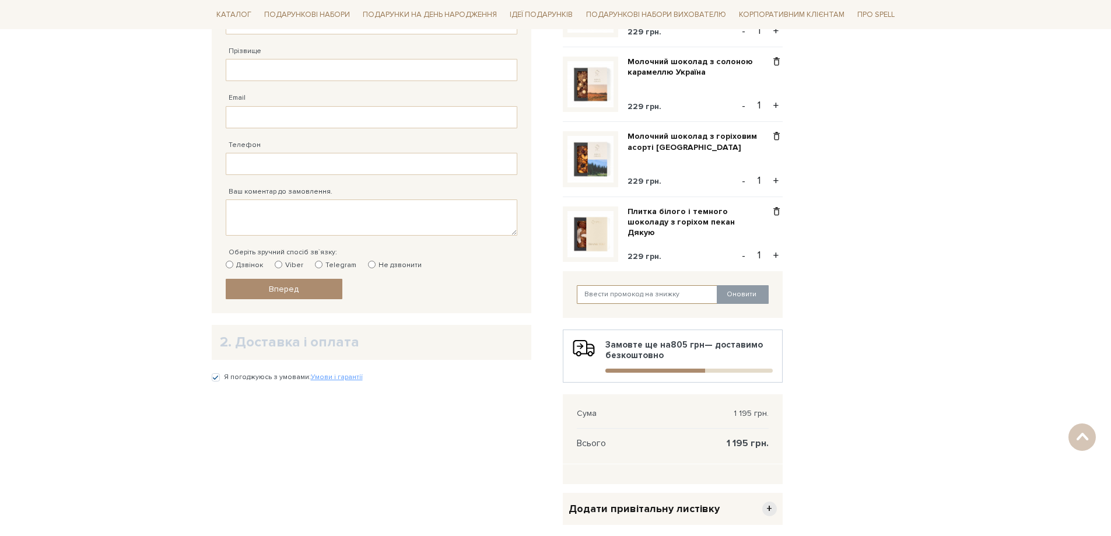
click at [615, 292] on input "text" at bounding box center [647, 294] width 141 height 19
type input "polisua"
click at [736, 295] on button "Оновити" at bounding box center [743, 294] width 52 height 19
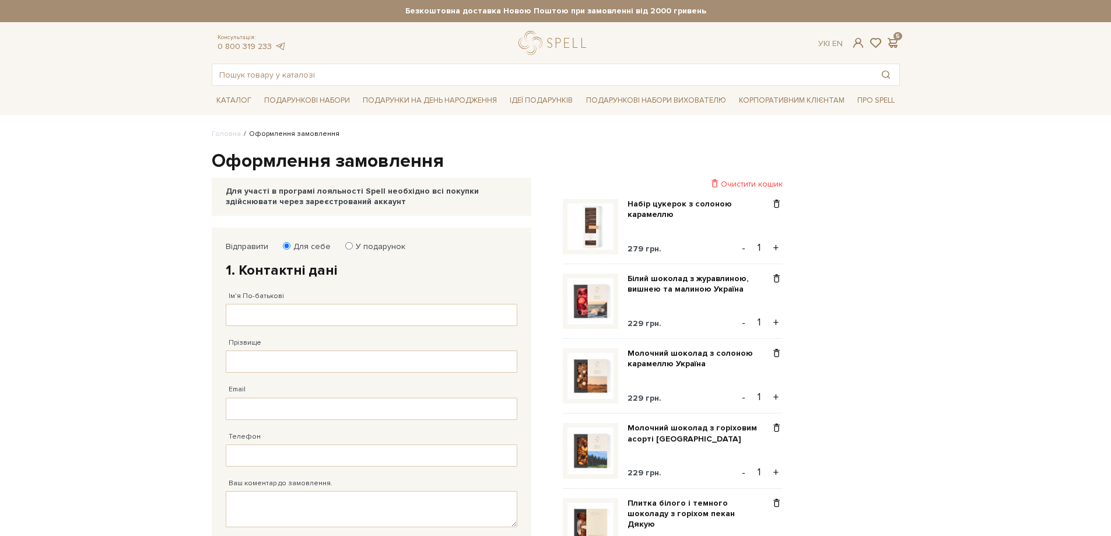
scroll to position [175, 0]
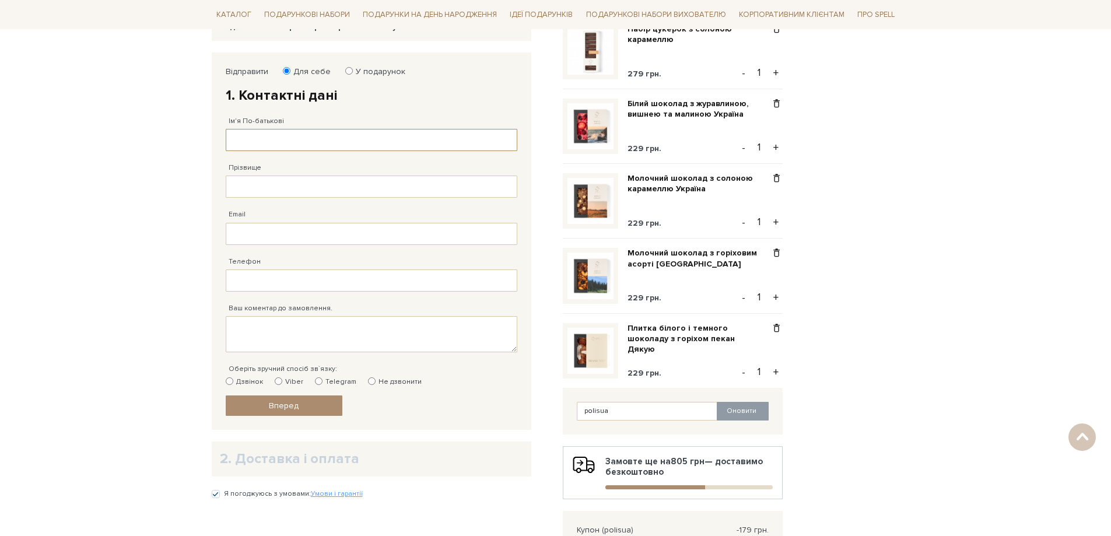
click at [309, 140] on input "Ім'я По-батькові" at bounding box center [372, 140] width 292 height 22
type input "J"
type input "Олена"
click at [253, 181] on input "Прізвище" at bounding box center [372, 187] width 292 height 22
type input "Додонова"
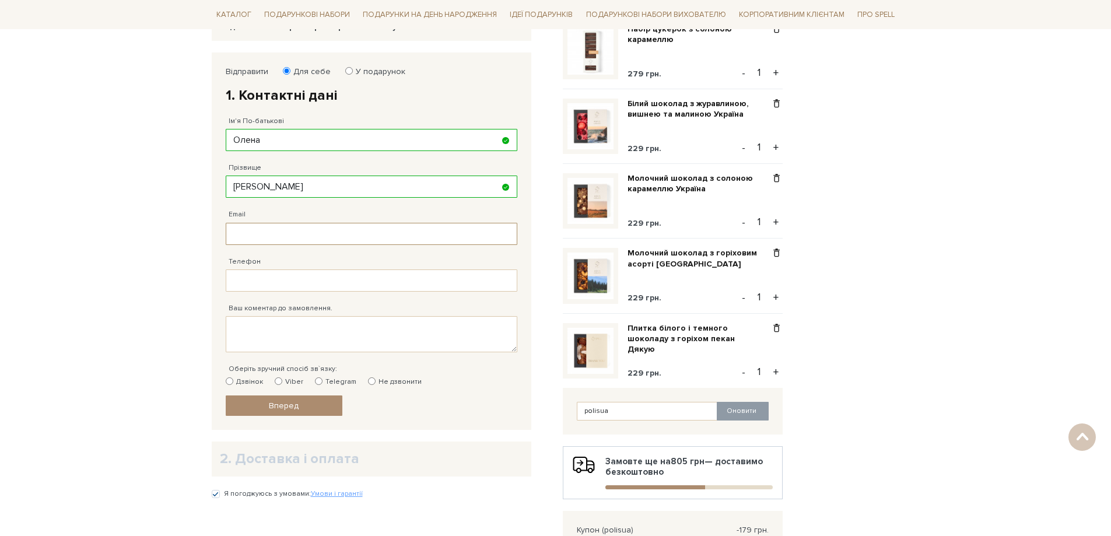
click at [239, 237] on input "Email" at bounding box center [372, 234] width 292 height 22
type input "ldodonova@gmail.com"
type input "38 (099) 076 62 80"
click at [262, 333] on textarea "Ваш коментар до замовлення." at bounding box center [372, 334] width 292 height 36
click at [281, 384] on input "Viber" at bounding box center [279, 381] width 8 height 8
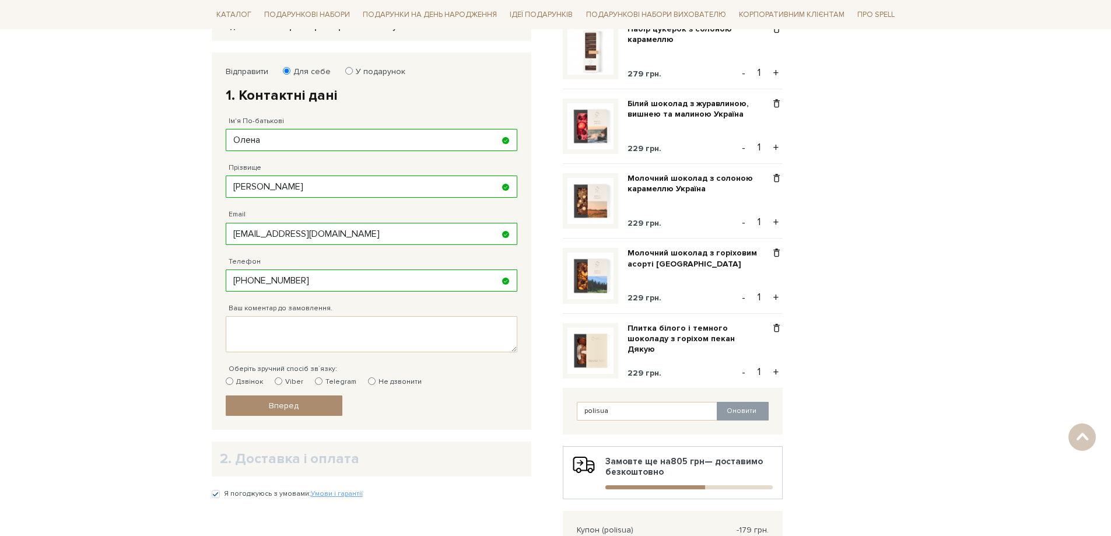
radio input "true"
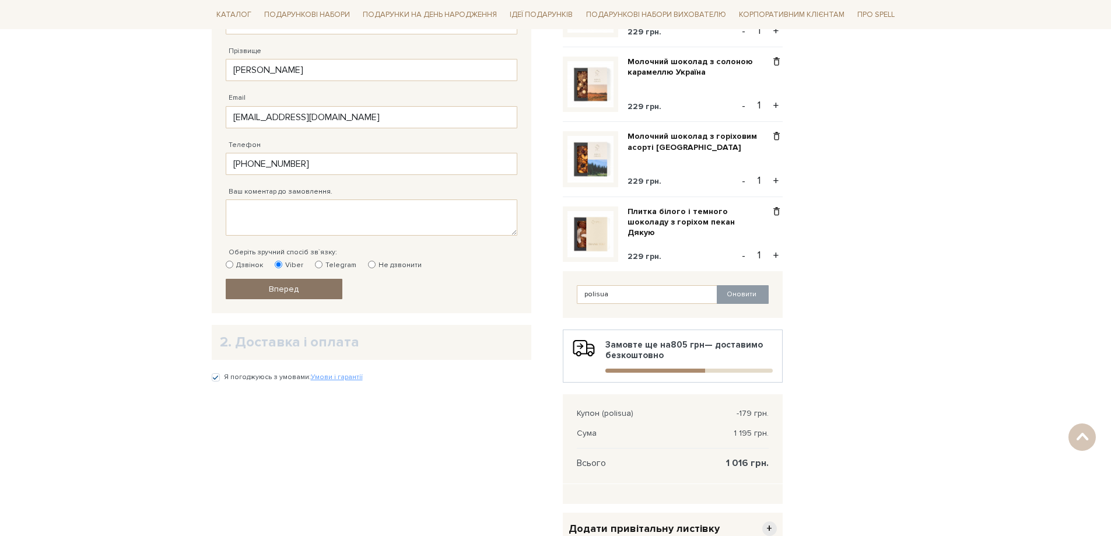
click at [313, 292] on link "Вперед" at bounding box center [284, 289] width 117 height 20
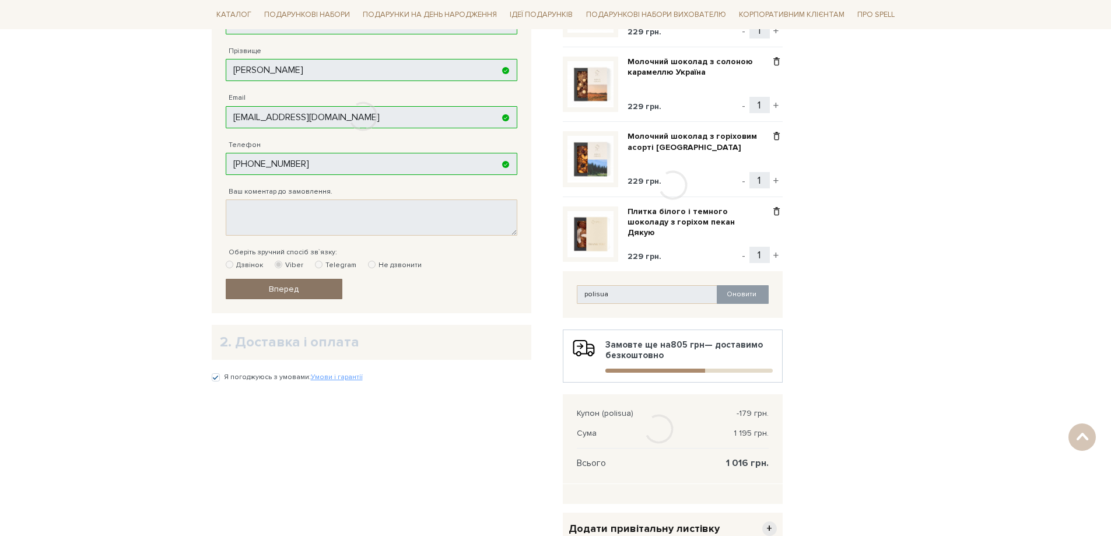
scroll to position [228, 0]
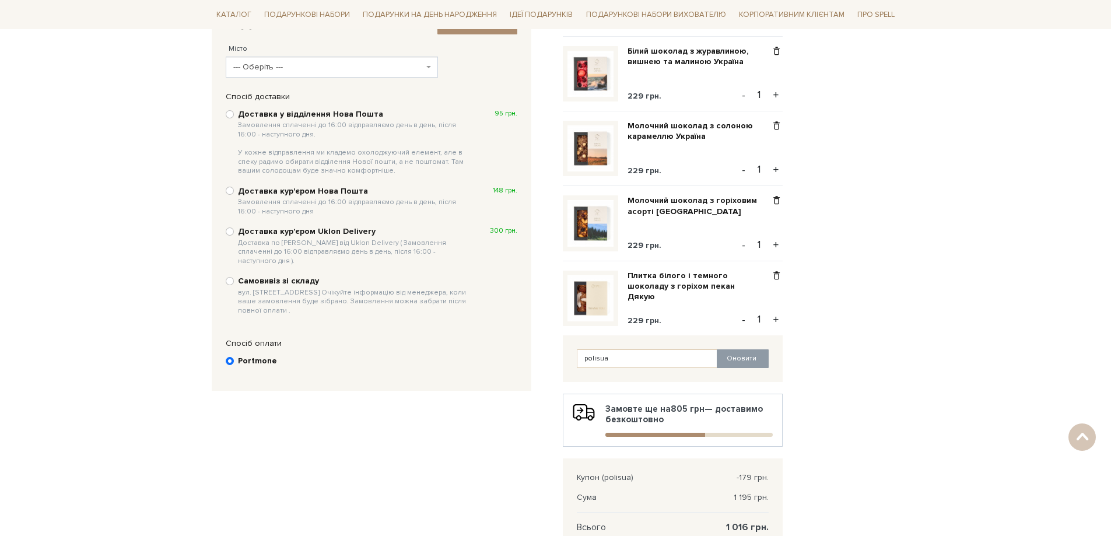
click at [269, 65] on span "--- Оберіть ---" at bounding box center [328, 67] width 191 height 12
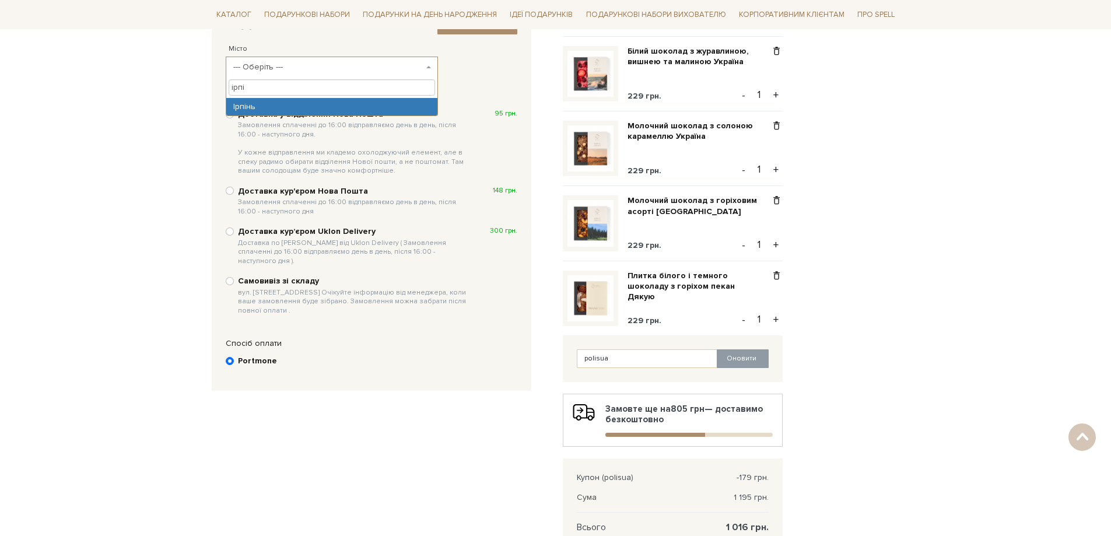
type input "ірпі"
select select "Ірпінь"
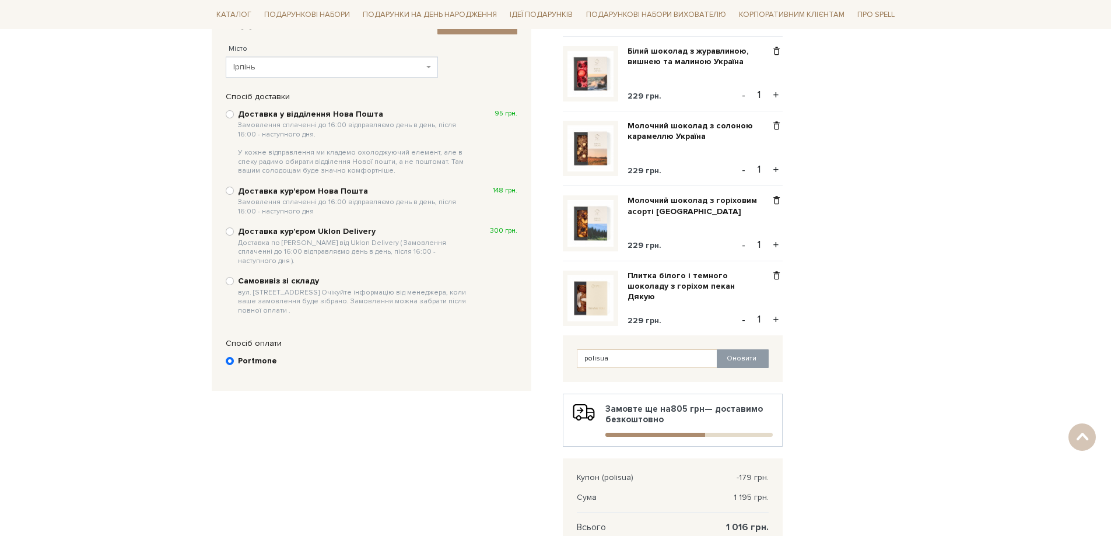
click at [287, 118] on b "Доставка у відділення Нова Пошта Замовлення сплаченні до 16:00 відправляємо ден…" at bounding box center [354, 142] width 233 height 67
click at [234, 118] on input "Доставка у відділення Нова Пошта Замовлення сплаченні до 16:00 відправляємо ден…" at bounding box center [230, 114] width 8 height 8
radio input "true"
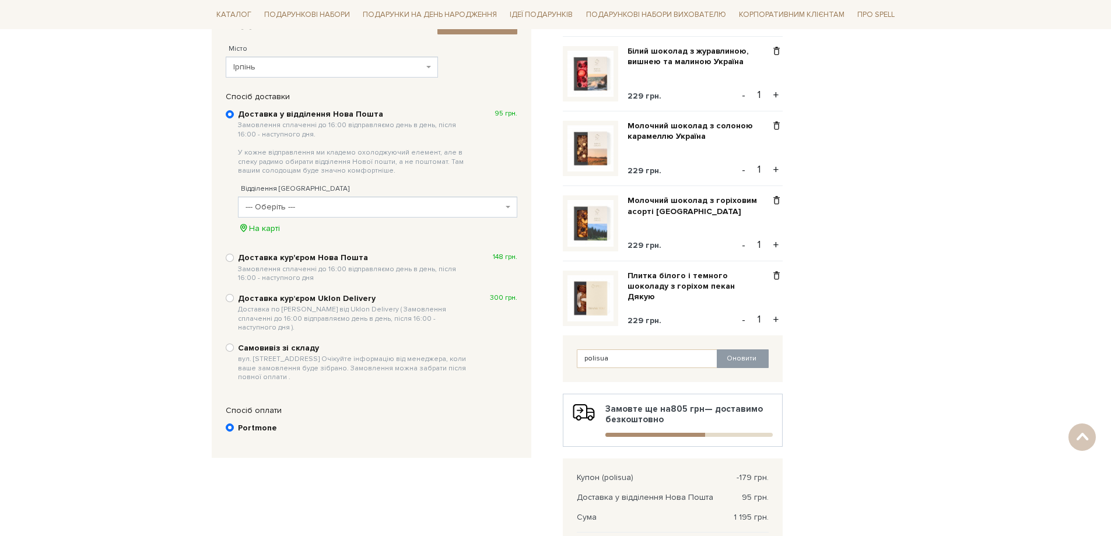
click at [304, 210] on span "--- Оберіть ---" at bounding box center [374, 207] width 257 height 12
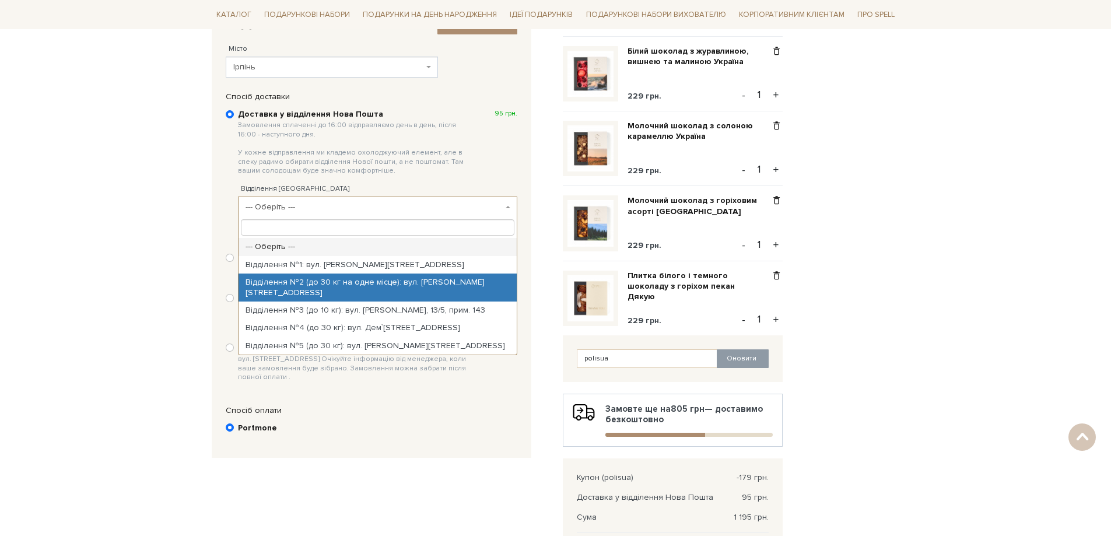
select select "Відділення №2 (до 30 кг на одне місце): вул. Виговського, 2-Д/4"
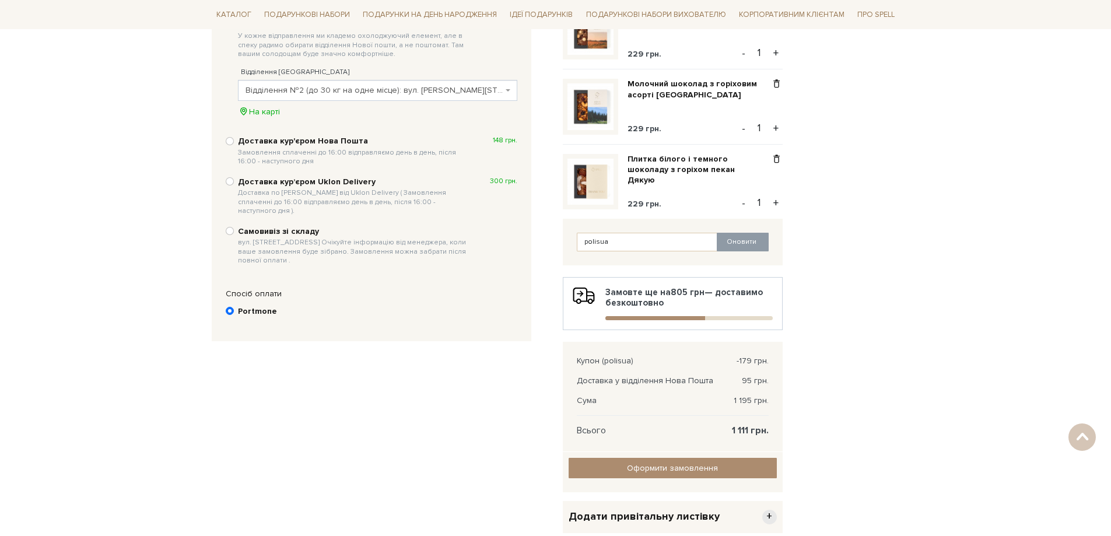
scroll to position [461, 0]
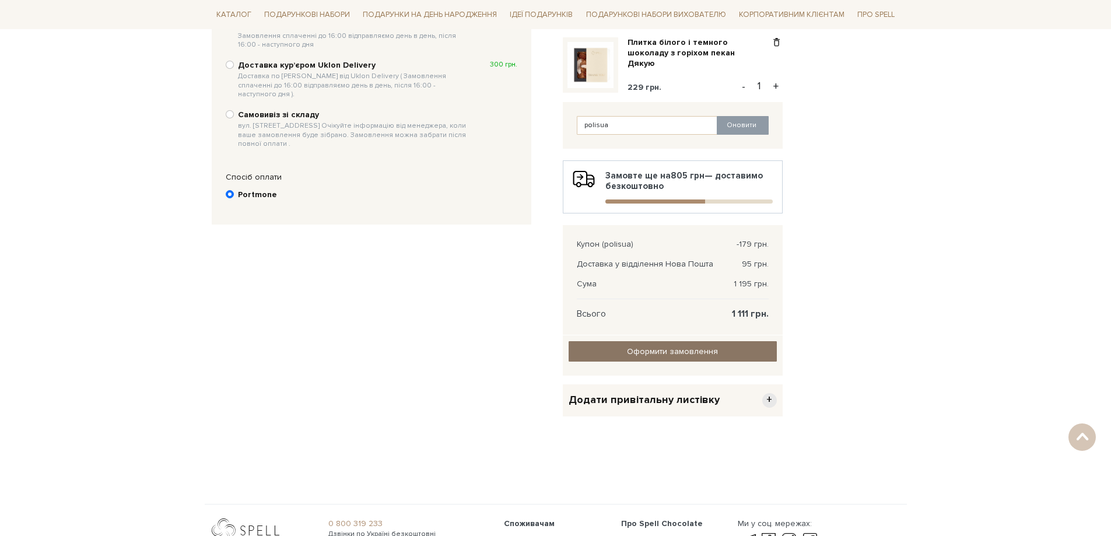
click at [691, 348] on input "Оформити замовлення" at bounding box center [673, 351] width 208 height 20
